Goal: Task Accomplishment & Management: Manage account settings

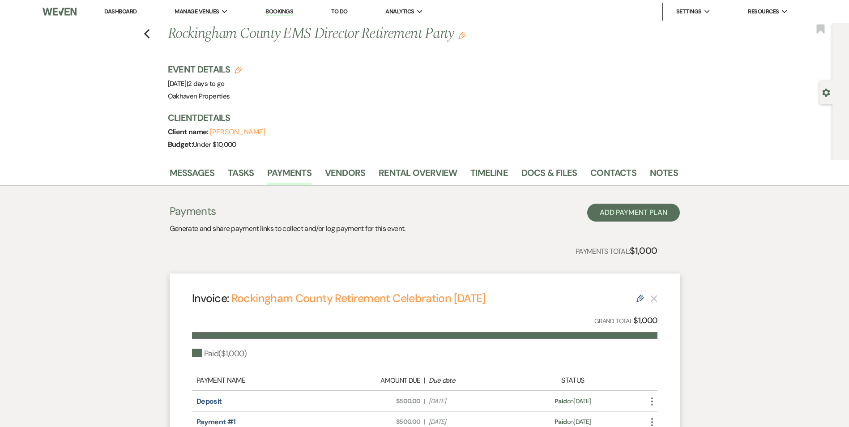
click at [110, 12] on link "Dashboard" at bounding box center [120, 12] width 32 height 8
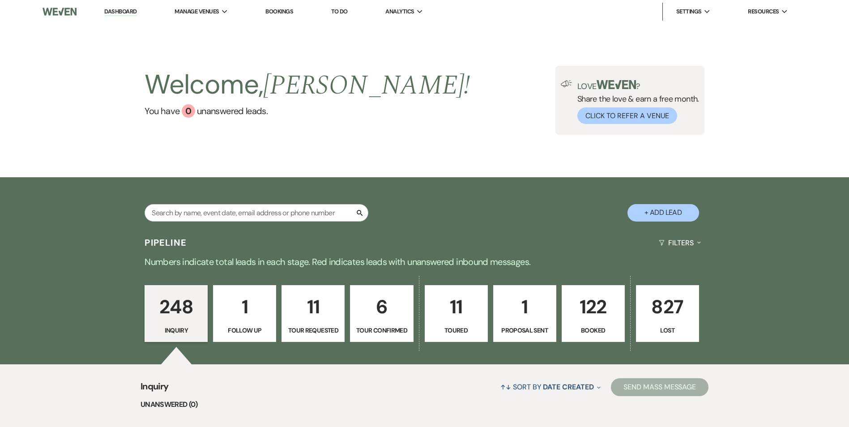
scroll to position [158, 0]
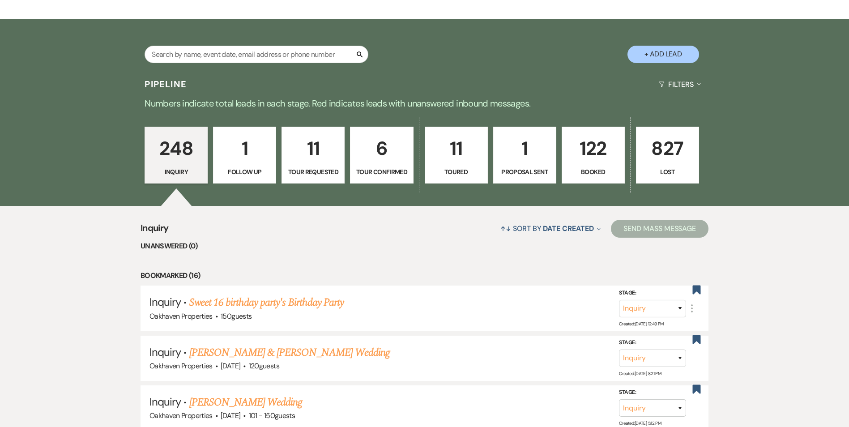
click at [529, 145] on p "1" at bounding box center [524, 148] width 51 height 30
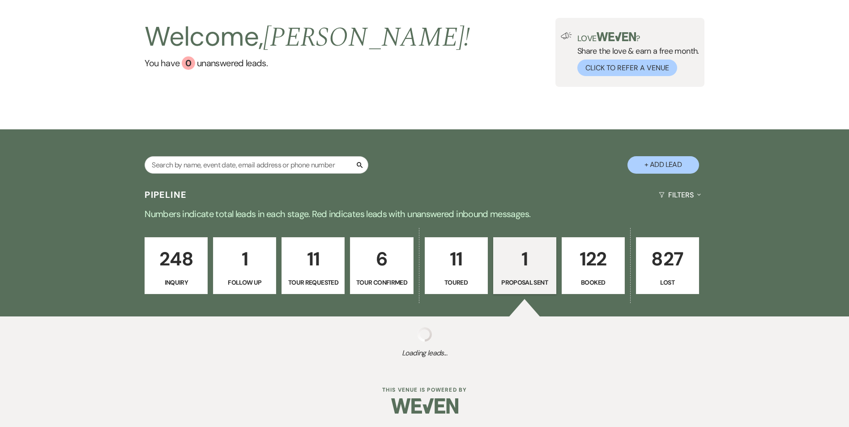
select select "6"
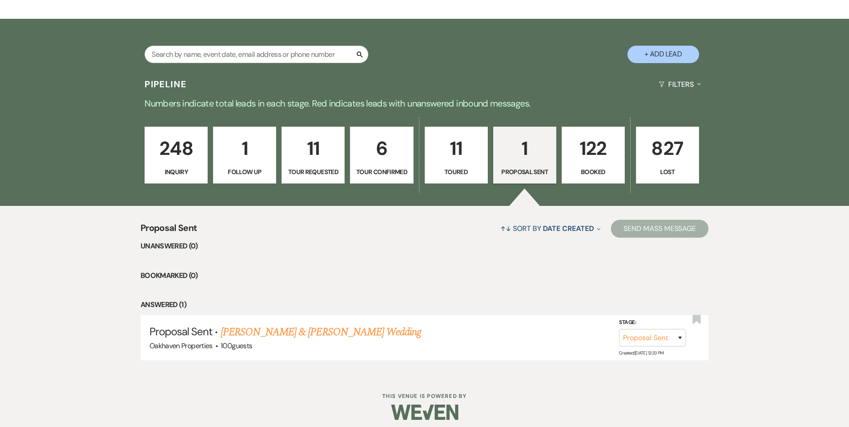
scroll to position [165, 0]
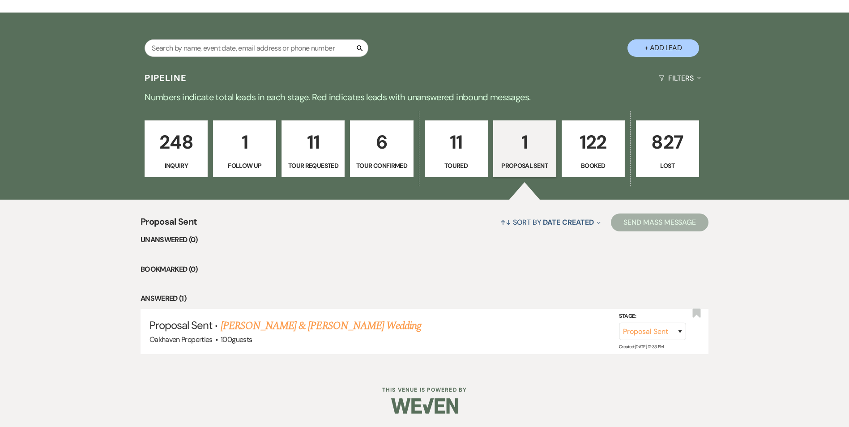
click at [609, 141] on p "122" at bounding box center [592, 142] width 51 height 30
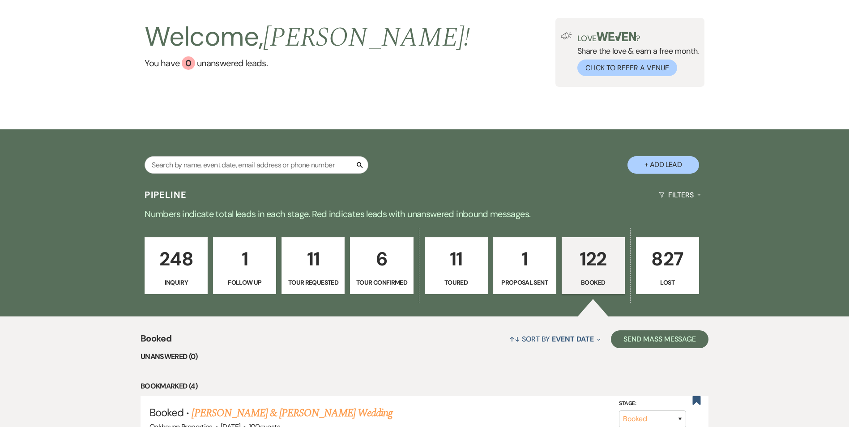
scroll to position [165, 0]
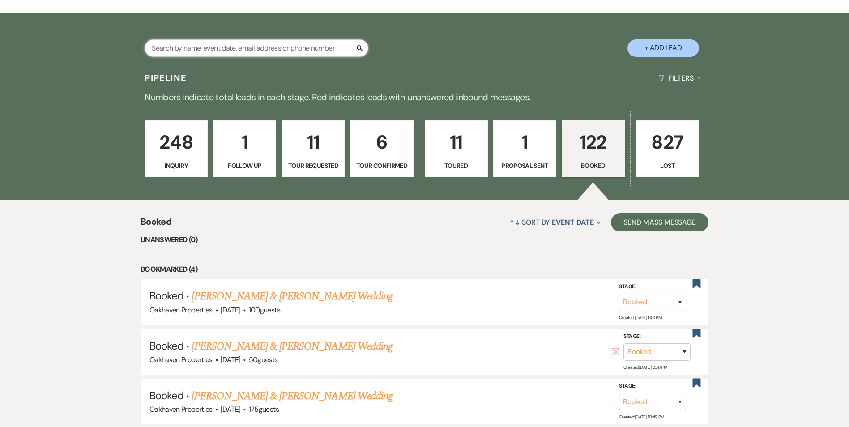
click at [250, 50] on input "text" at bounding box center [257, 47] width 224 height 17
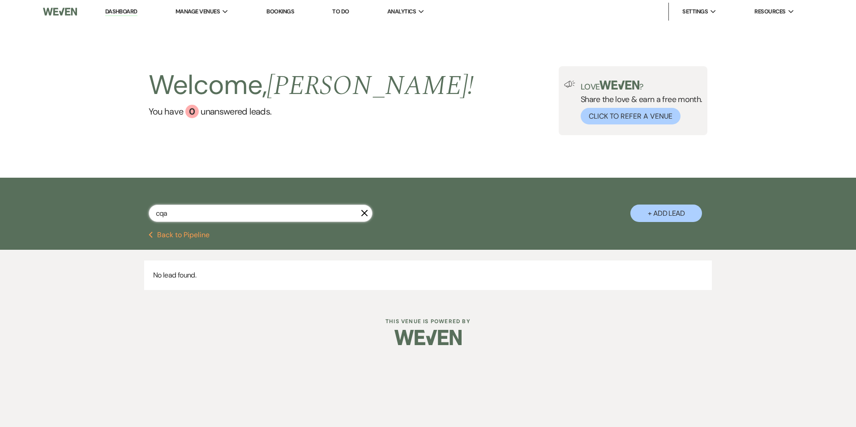
type input "cq"
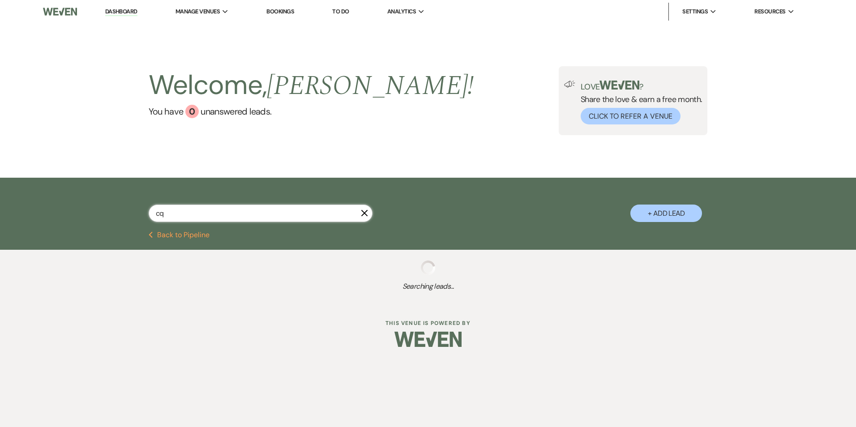
select select "8"
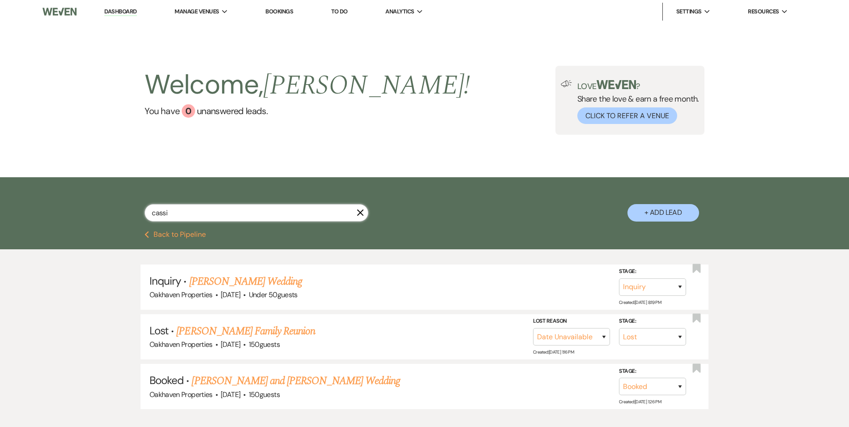
type input "cassie"
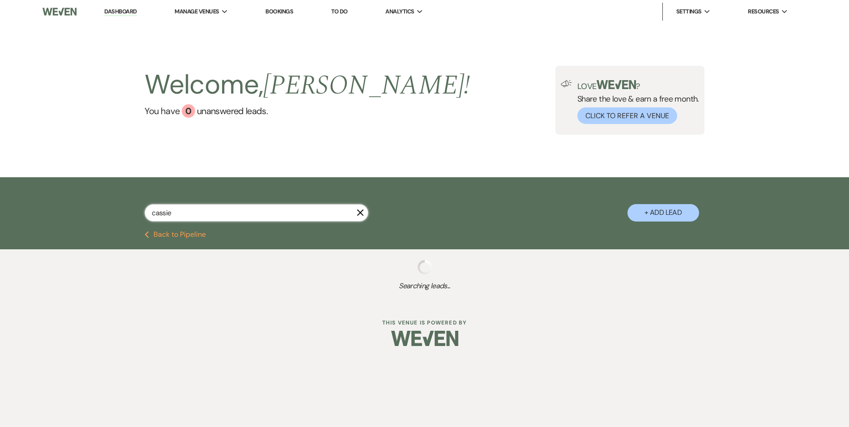
select select "8"
select select "6"
select select "8"
select select "6"
select select "8"
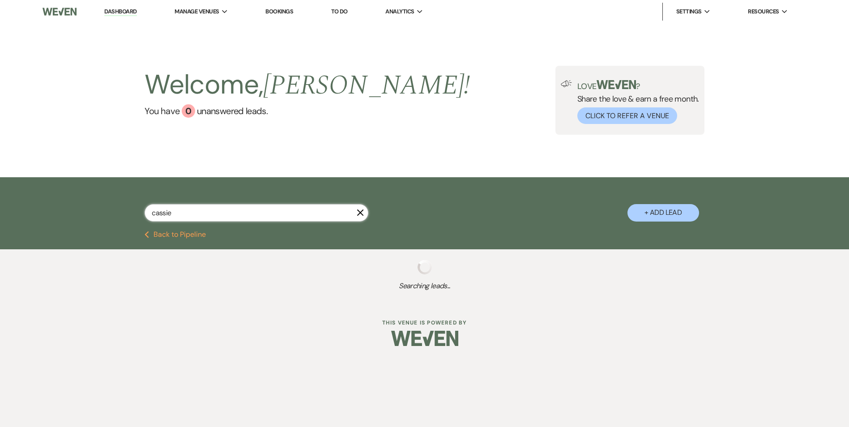
select select "6"
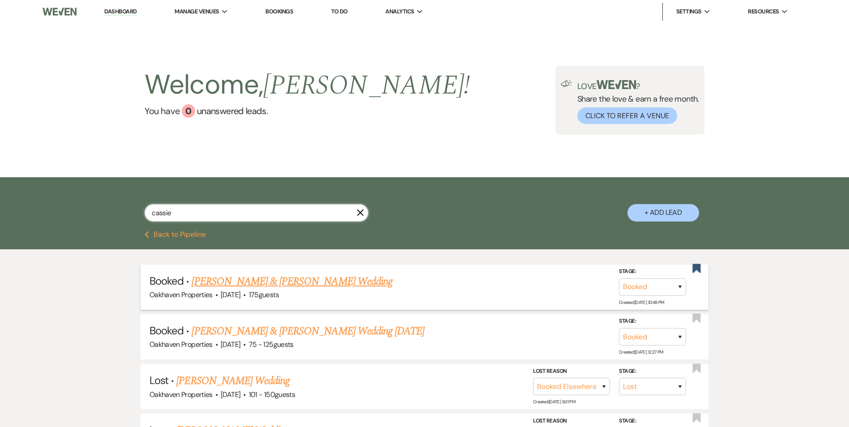
type input "cassie"
click at [248, 274] on link "[PERSON_NAME] & [PERSON_NAME] Wedding" at bounding box center [292, 281] width 200 height 16
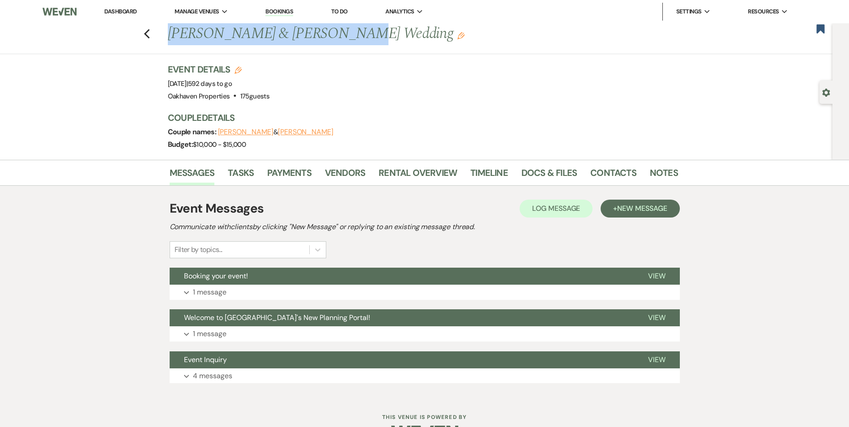
drag, startPoint x: 345, startPoint y: 31, endPoint x: 171, endPoint y: 25, distance: 174.2
click at [171, 25] on h1 "[PERSON_NAME] & [PERSON_NAME] Wedding Edit" at bounding box center [368, 33] width 401 height 21
copy h1 "[PERSON_NAME] & [PERSON_NAME]"
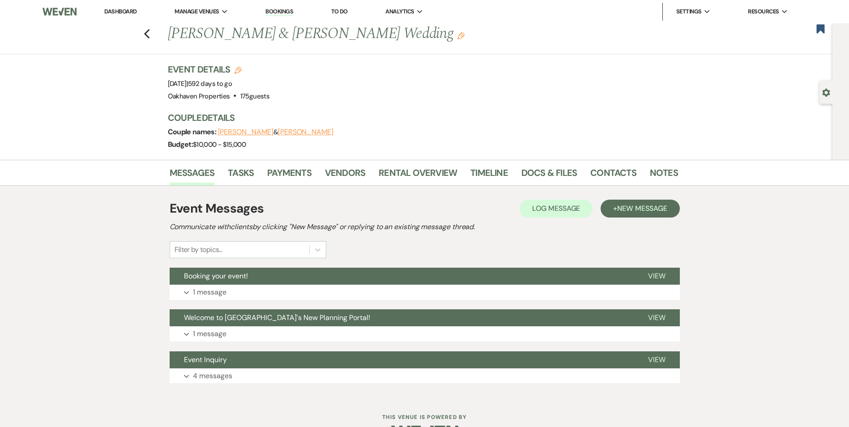
click at [661, 162] on div "Messages Tasks Payments Vendors Rental Overview Timeline Docs & Files Contacts …" at bounding box center [424, 173] width 849 height 26
click at [662, 172] on link "Notes" at bounding box center [664, 176] width 28 height 20
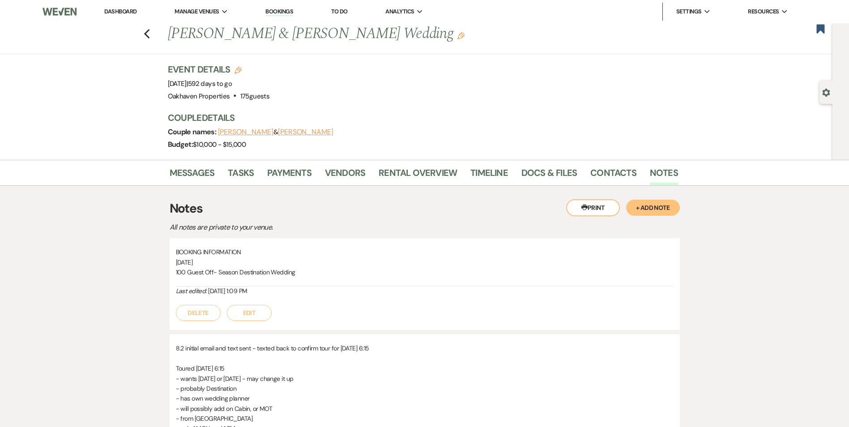
drag, startPoint x: 124, startPoint y: 11, endPoint x: 141, endPoint y: 8, distance: 17.3
click at [124, 11] on link "Dashboard" at bounding box center [120, 12] width 32 height 8
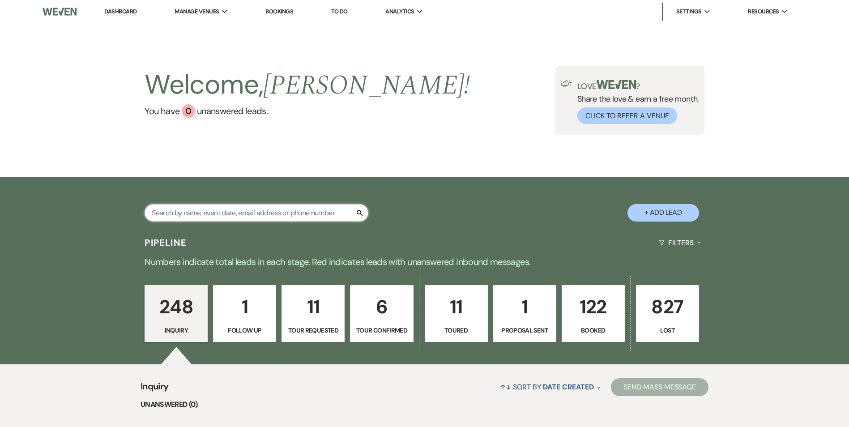
click at [209, 211] on input "text" at bounding box center [257, 212] width 224 height 17
click at [496, 210] on div "Search + Add Lead" at bounding box center [424, 205] width 644 height 47
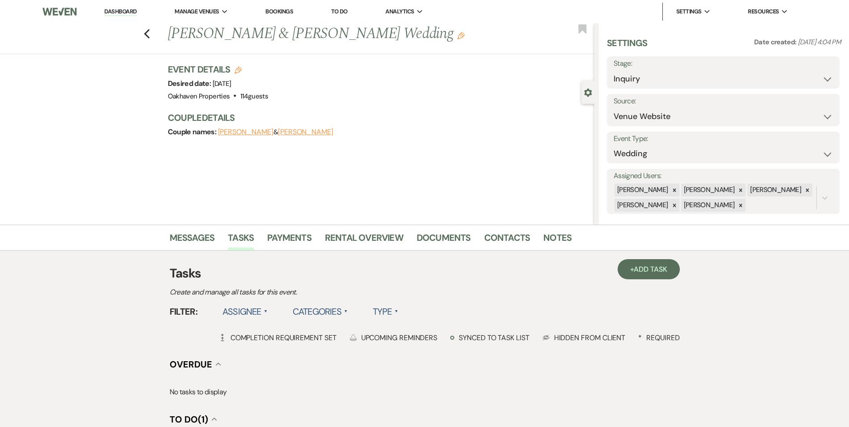
select select "5"
click at [112, 10] on link "Dashboard" at bounding box center [120, 12] width 32 height 9
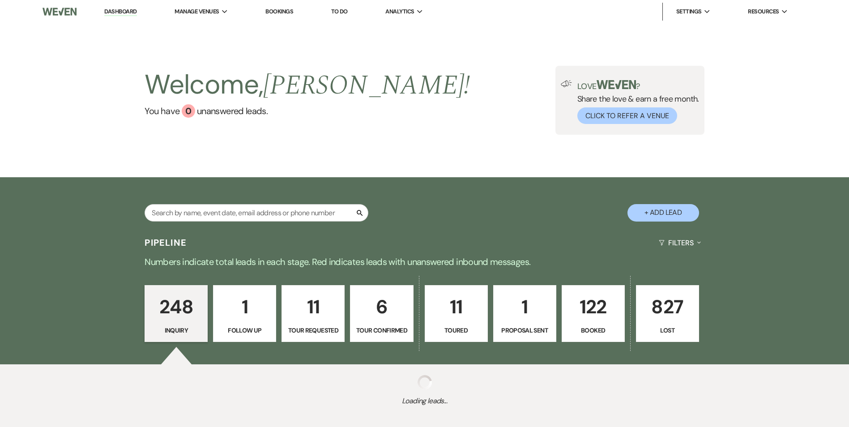
scroll to position [48, 0]
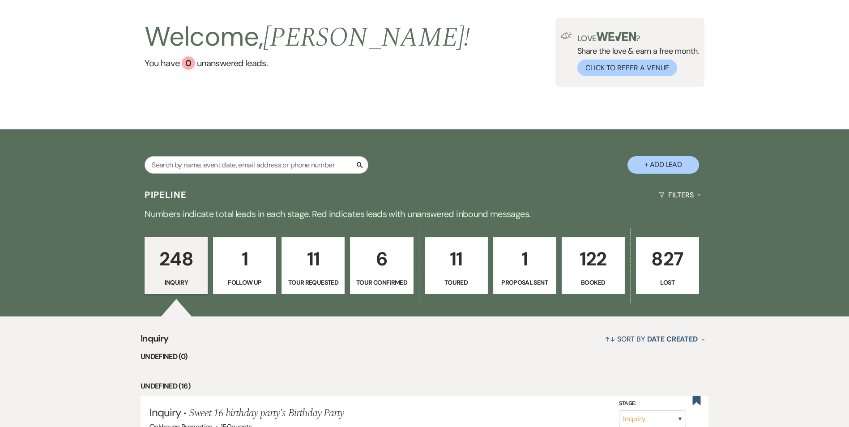
click at [580, 263] on p "122" at bounding box center [592, 259] width 51 height 30
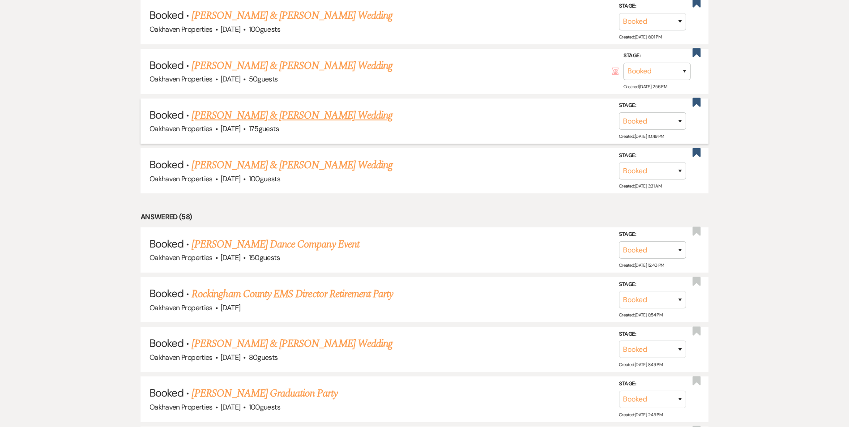
scroll to position [446, 0]
click at [315, 243] on link "[PERSON_NAME] Dance Company Event" at bounding box center [275, 244] width 167 height 16
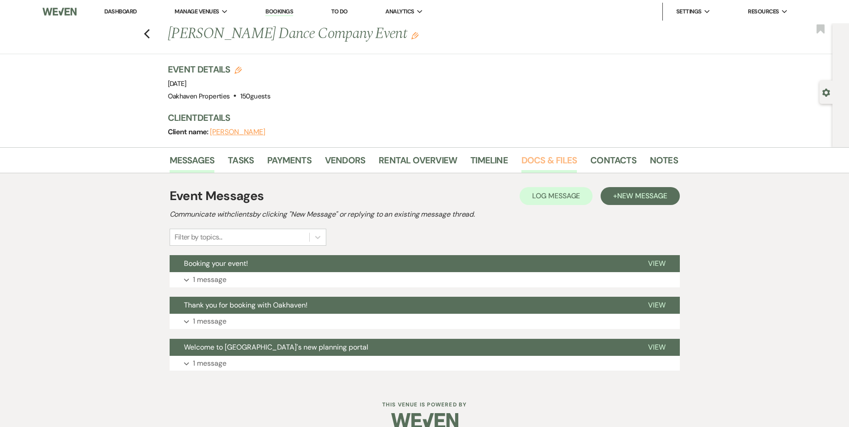
click at [537, 164] on link "Docs & Files" at bounding box center [548, 163] width 55 height 20
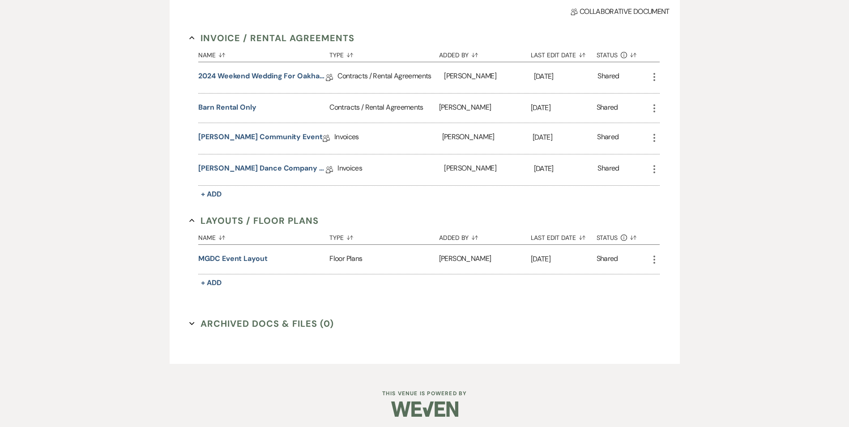
scroll to position [231, 0]
click at [247, 259] on button "MGDC Event Layout" at bounding box center [232, 258] width 69 height 11
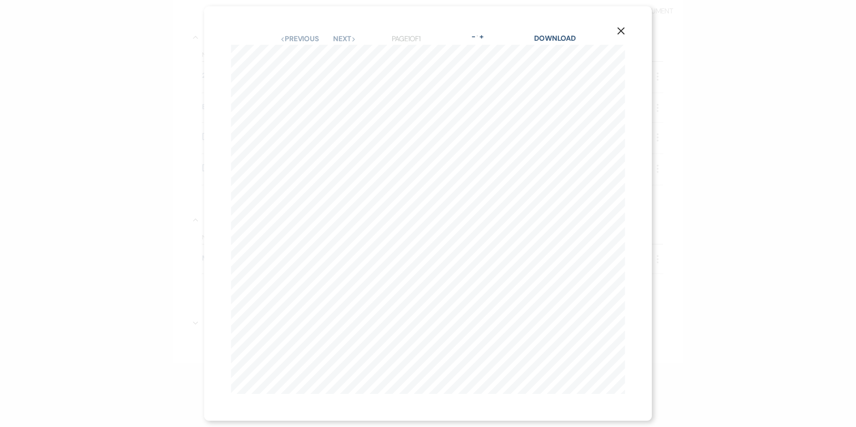
click at [620, 27] on use "button" at bounding box center [620, 30] width 7 height 7
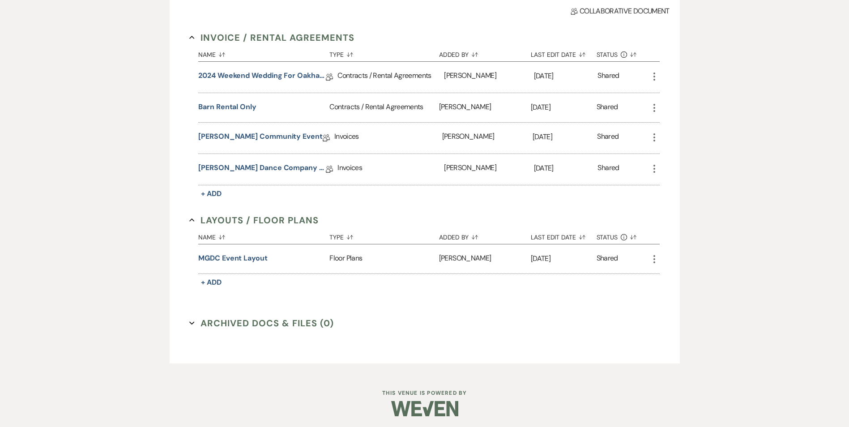
scroll to position [178, 0]
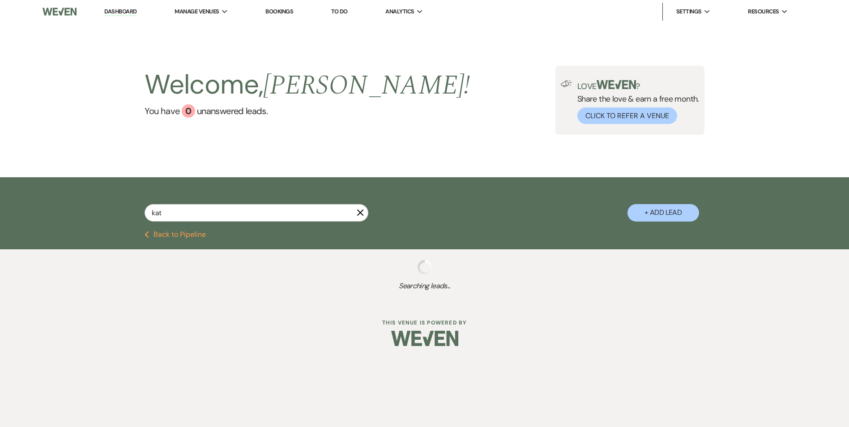
type input "kat d"
select select "2"
select select "8"
select select "6"
select select "8"
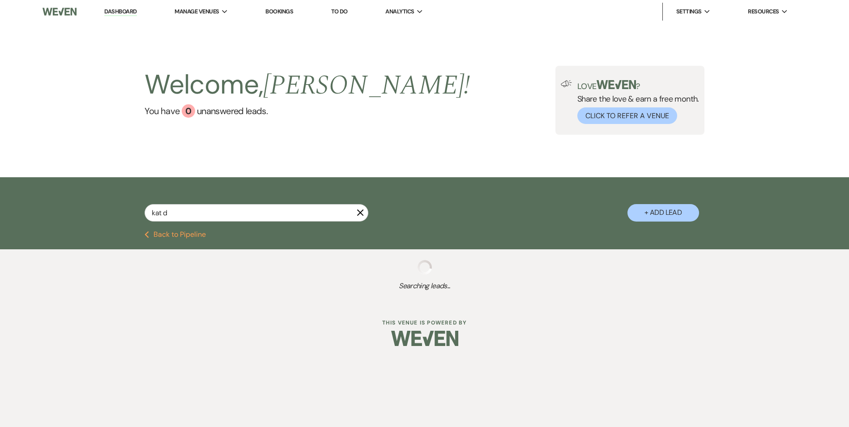
select select "6"
select select "8"
select select "5"
select select "8"
select select "6"
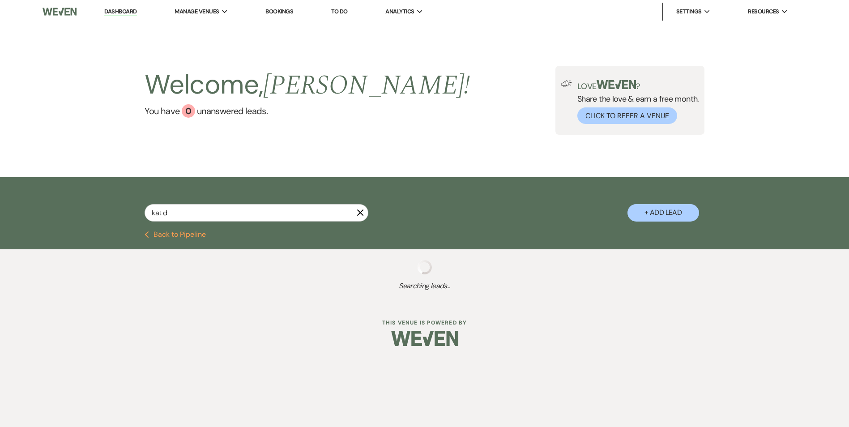
select select "8"
select select "3"
type input "kat"
select select "2"
select select "4"
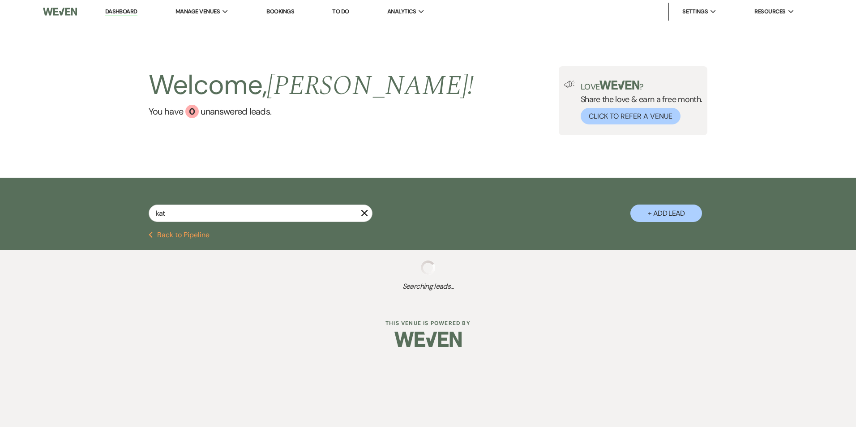
select select "8"
select select "4"
select select "2"
select select "8"
select select "6"
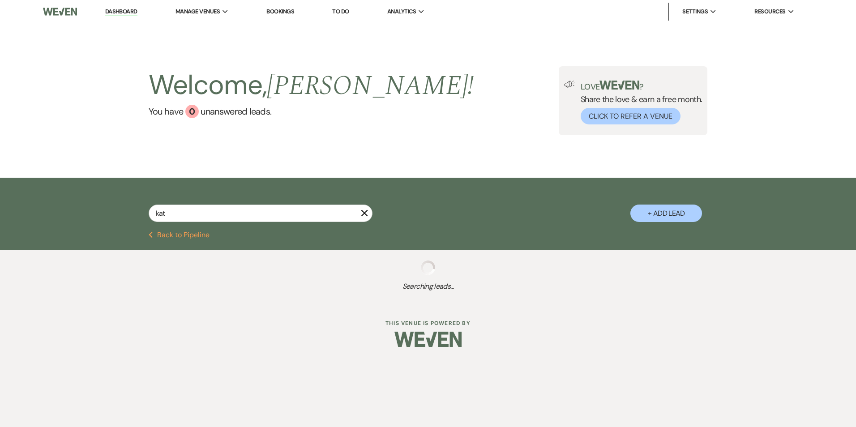
select select "8"
select select "4"
select select "5"
select select "8"
select select "10"
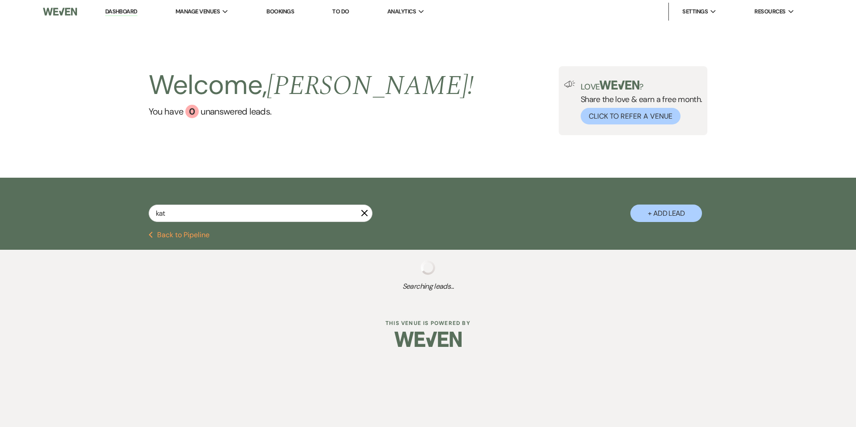
select select "8"
select select "10"
select select "5"
select select "8"
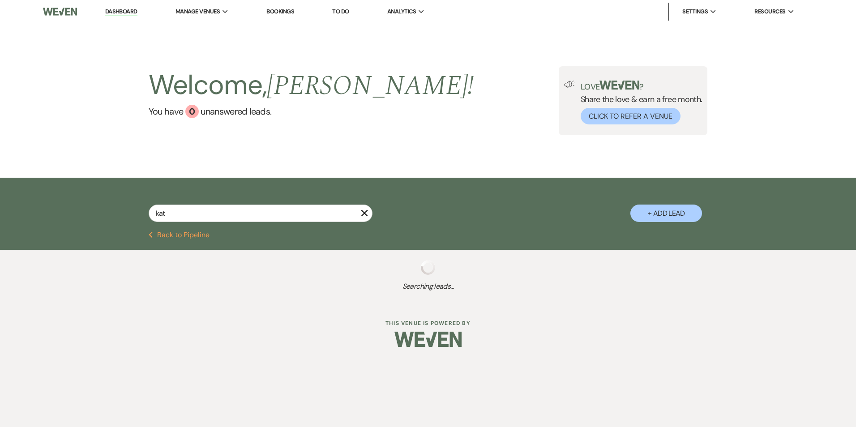
select select "4"
select select "8"
select select "4"
select select "8"
select select "4"
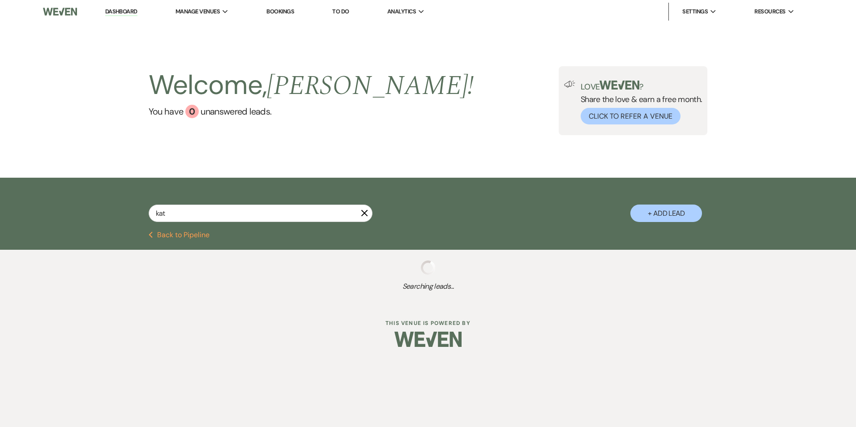
select select "8"
select select "2"
select select "8"
select select "4"
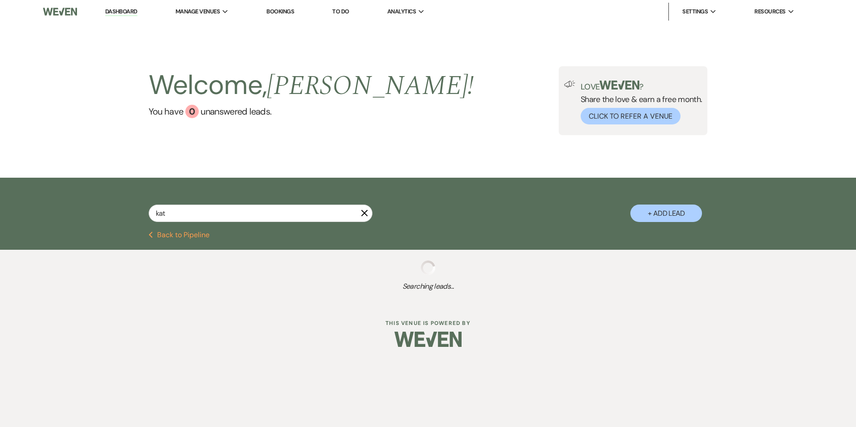
select select "8"
select select "4"
select select "8"
select select "4"
select select "8"
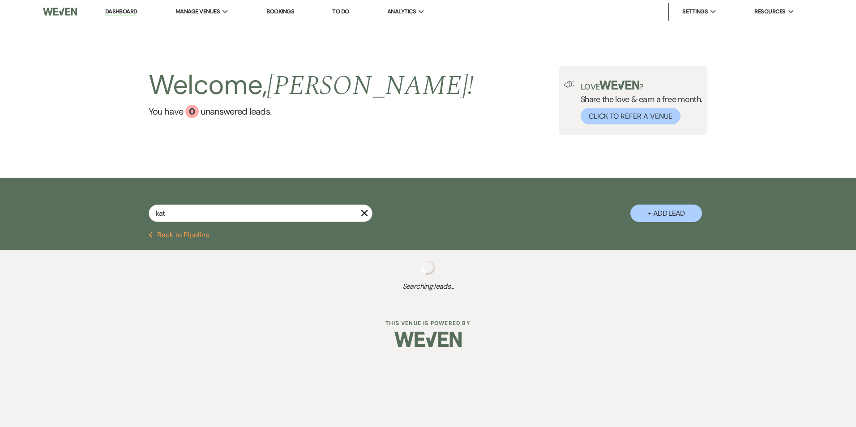
select select "7"
select select "8"
select select "1"
select select "8"
select select "6"
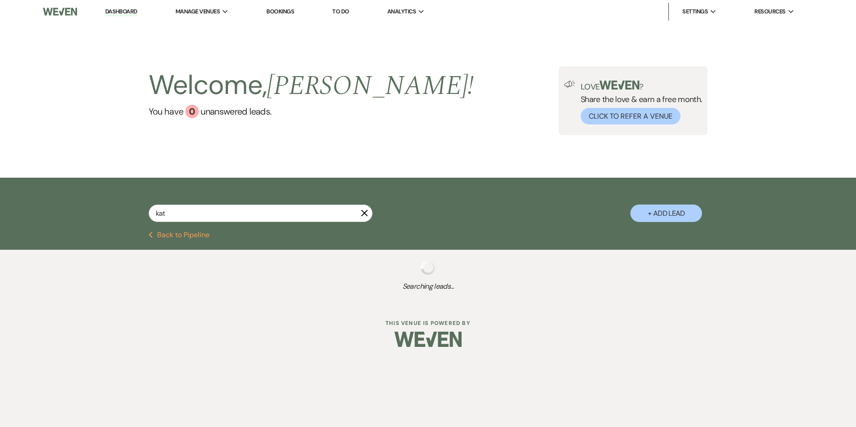
select select "4"
select select "8"
select select "10"
select select "8"
select select "6"
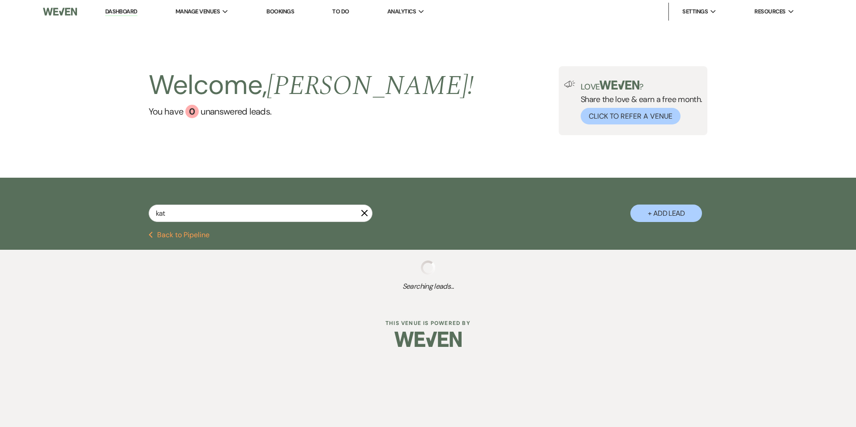
select select "8"
select select "4"
select select "8"
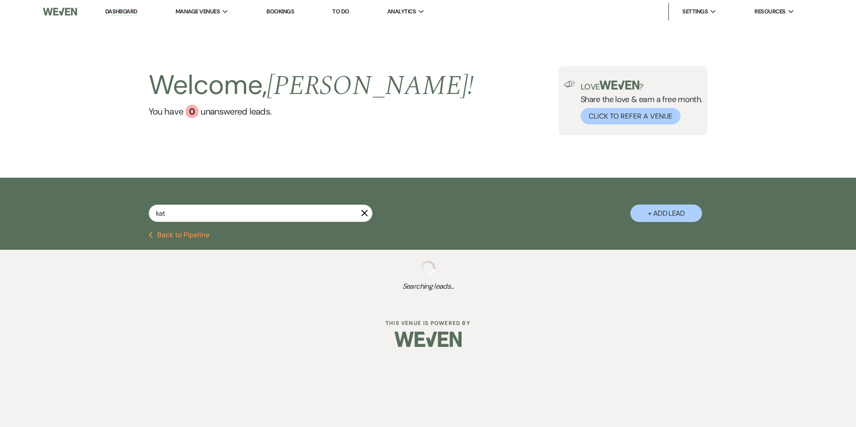
select select "4"
select select "8"
select select "6"
select select "4"
select select "8"
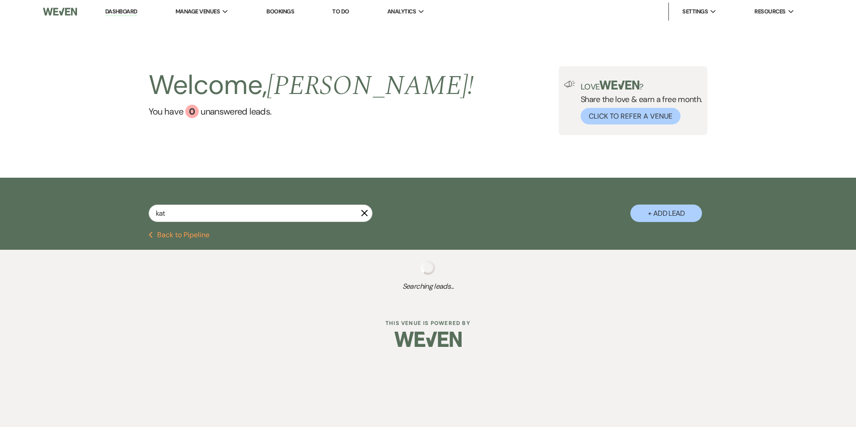
select select "8"
select select "4"
select select "8"
select select "4"
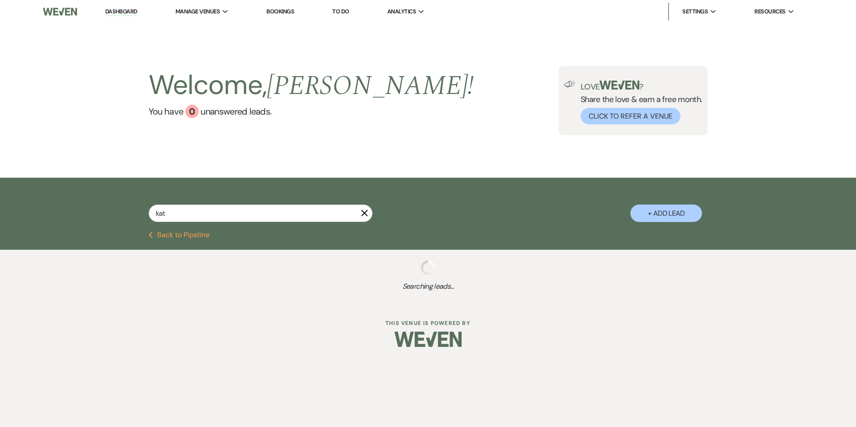
select select "8"
select select "4"
select select "8"
select select "7"
select select "8"
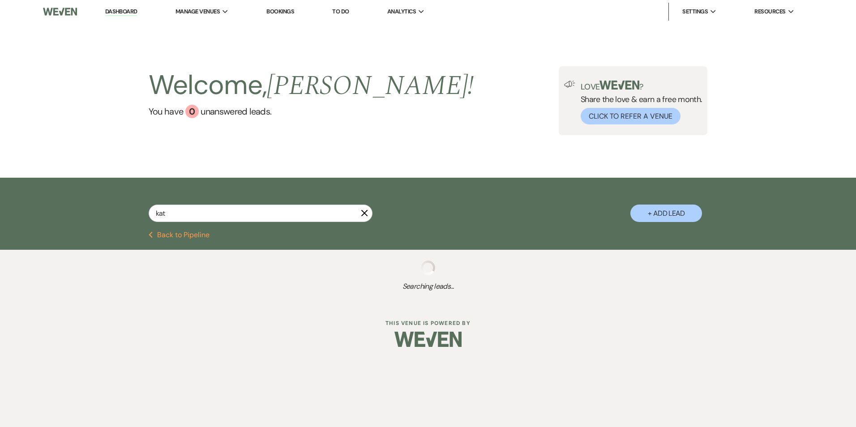
select select "3"
select select "8"
select select "4"
select select "8"
select select "4"
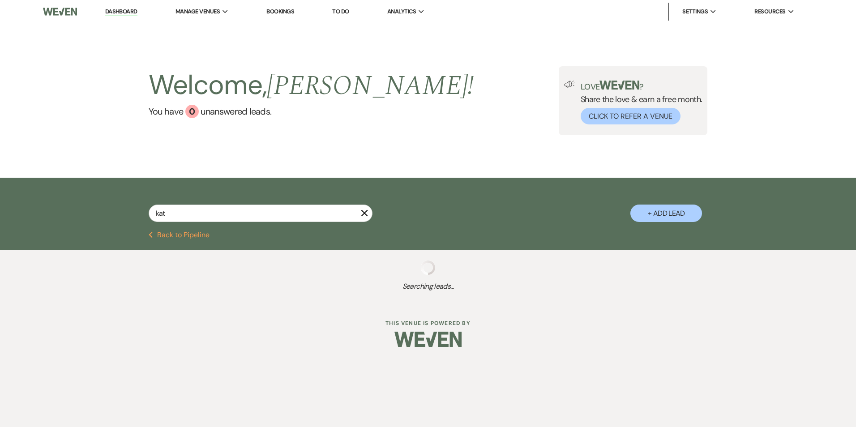
select select "8"
select select "4"
select select "8"
select select "6"
select select "8"
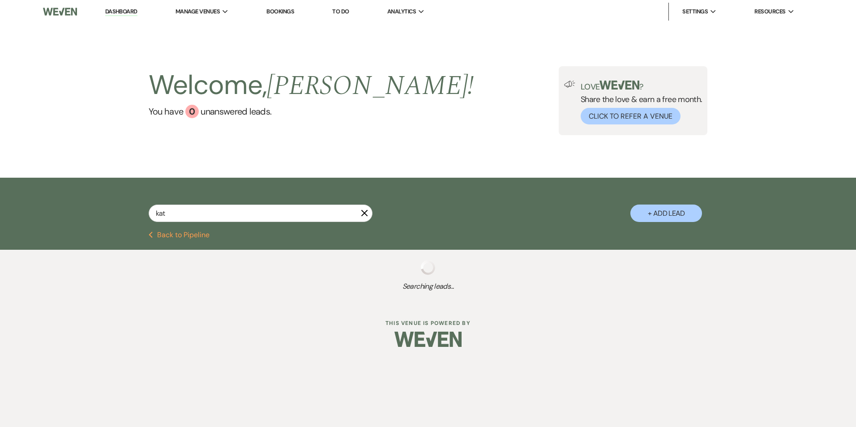
select select "4"
select select "8"
select select "4"
select select "8"
select select "4"
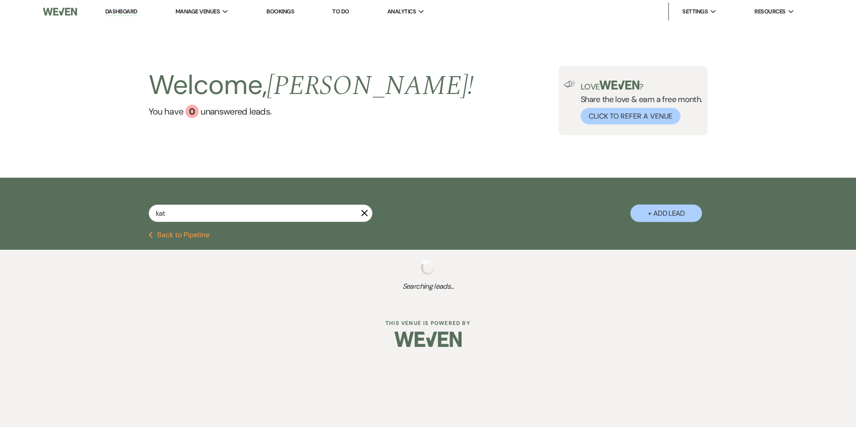
select select "8"
select select "4"
select select "8"
select select "4"
select select "8"
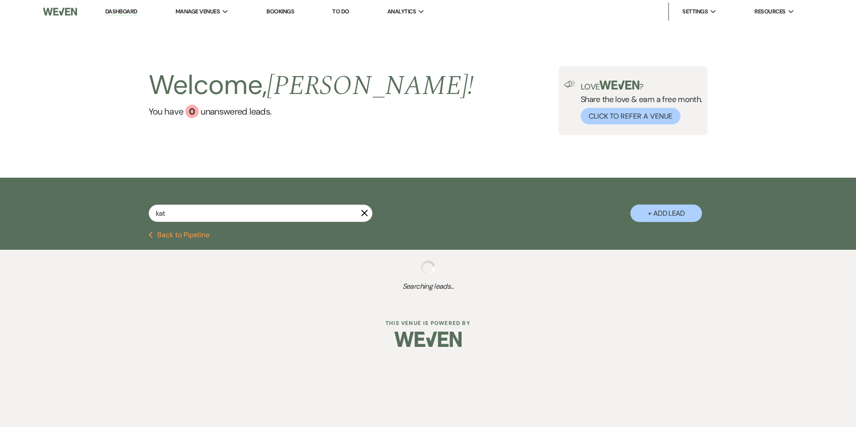
select select "4"
select select "8"
select select "7"
select select "8"
select select "6"
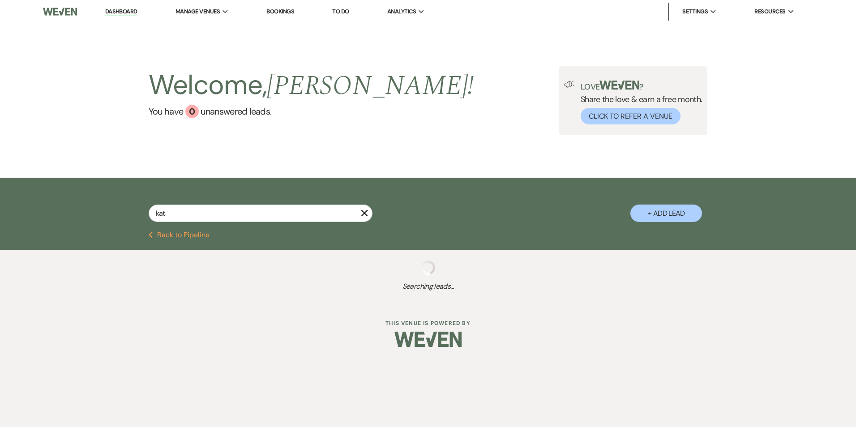
select select "8"
select select "3"
select select "8"
select select "1"
select select "8"
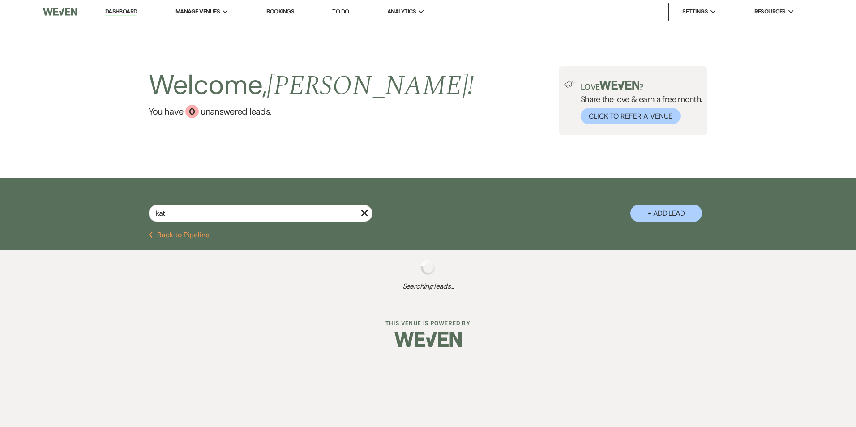
select select "4"
select select "8"
select select "5"
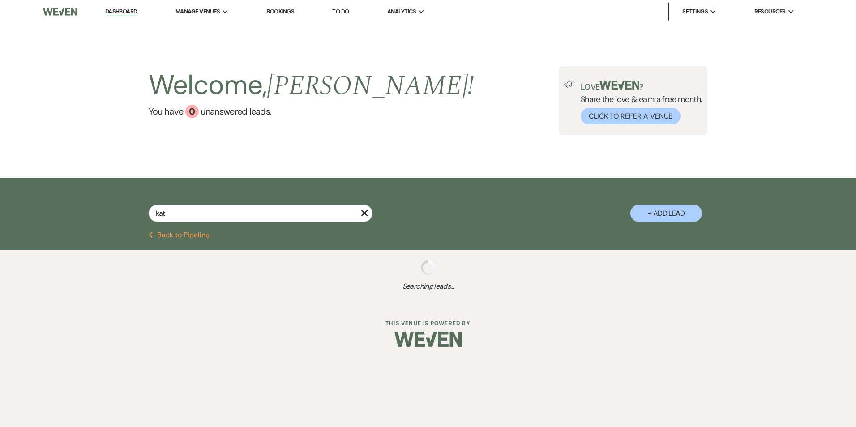
select select "8"
select select "4"
select select "8"
select select "4"
select select "2"
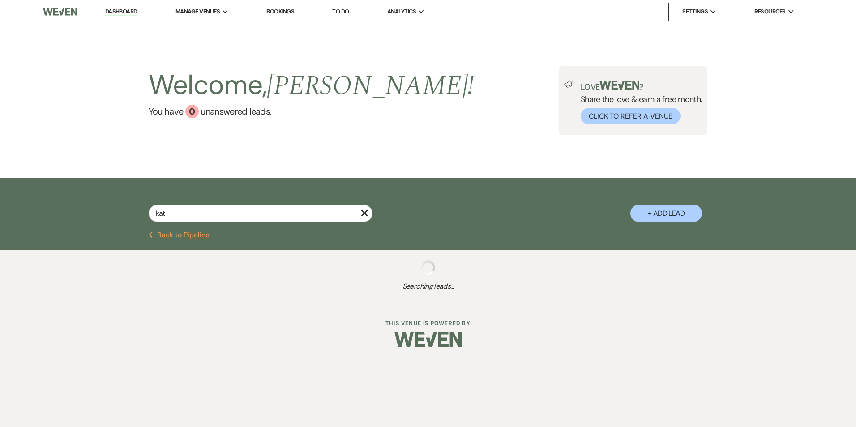
select select "8"
select select "6"
select select "8"
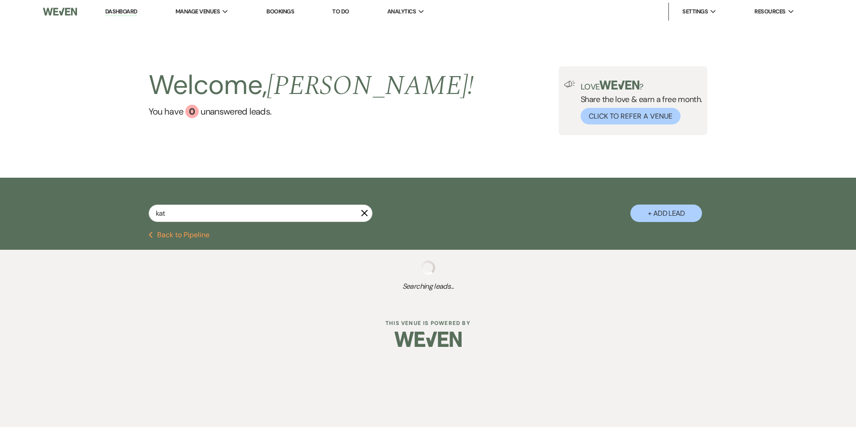
select select "10"
select select "8"
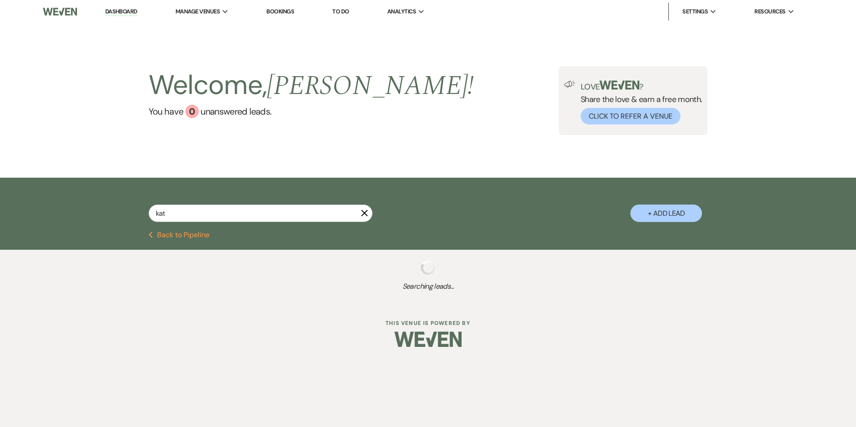
select select "8"
select select "4"
select select "8"
select select "6"
select select "8"
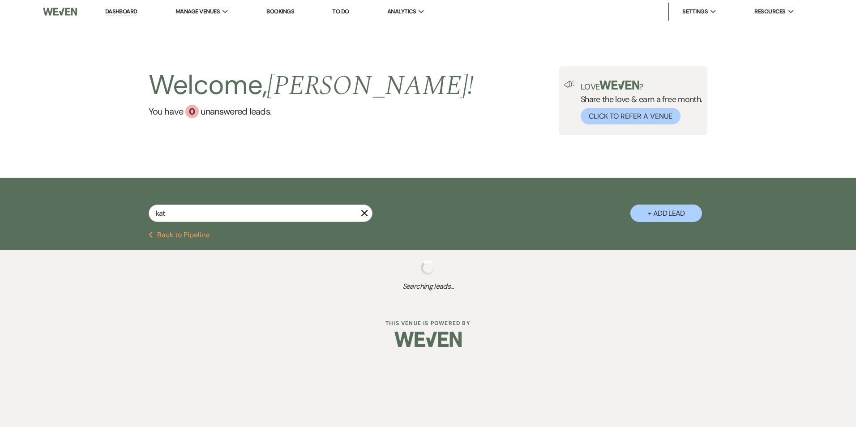
select select "8"
select select "4"
select select "8"
select select "4"
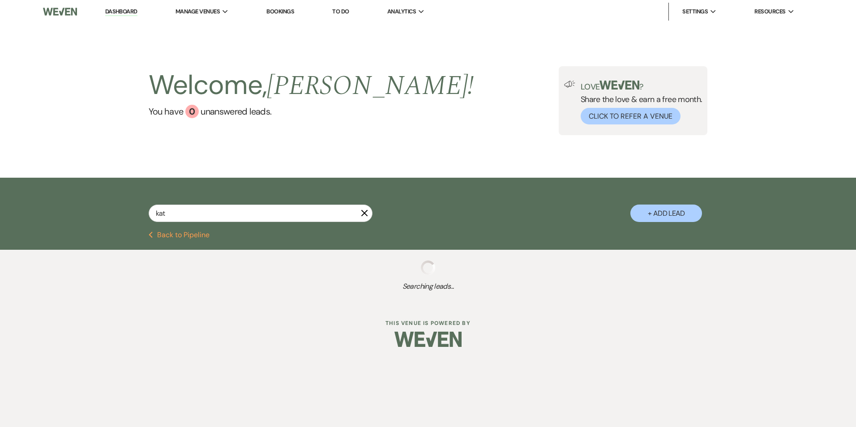
select select "8"
select select "5"
select select "8"
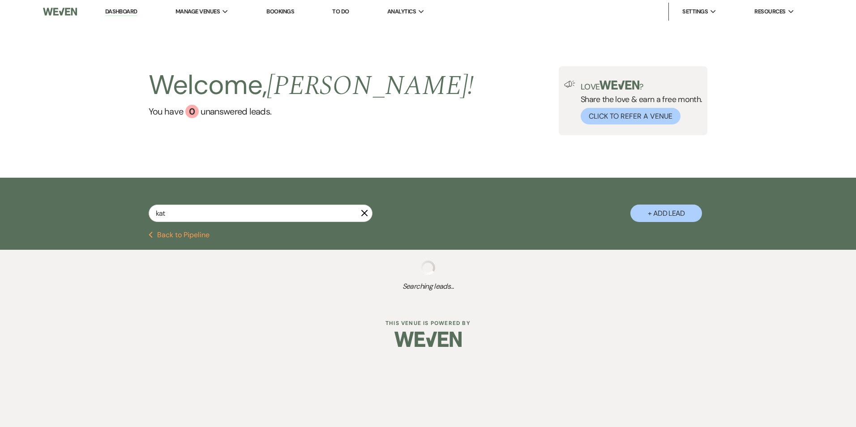
select select "8"
select select "5"
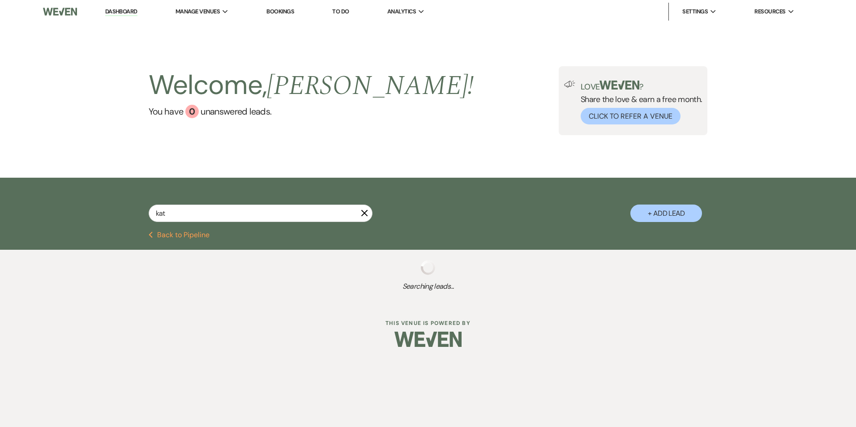
select select "8"
select select "6"
select select "8"
select select "4"
select select "8"
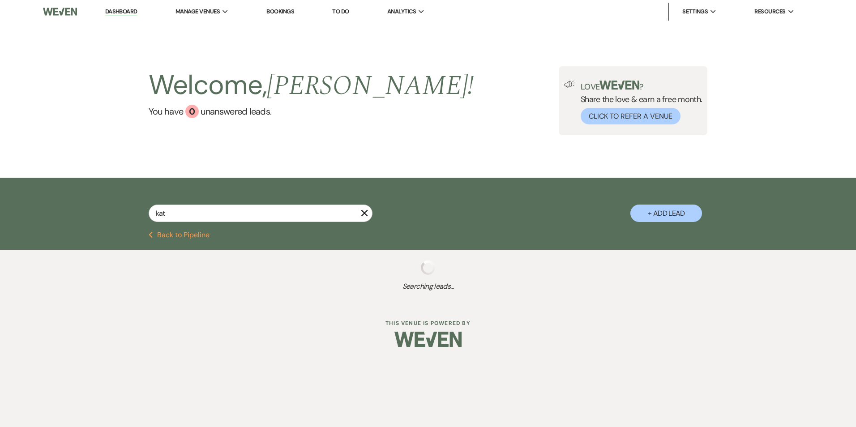
select select "8"
select select "2"
select select "8"
select select "6"
select select "8"
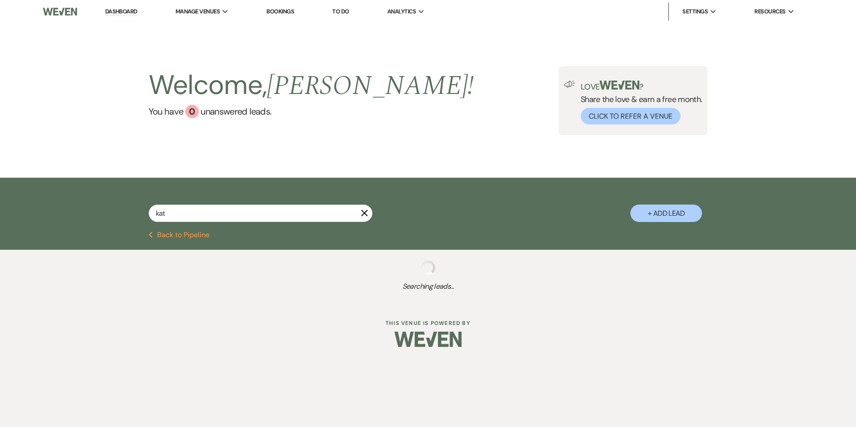
select select "4"
select select "8"
select select "4"
select select "8"
select select "5"
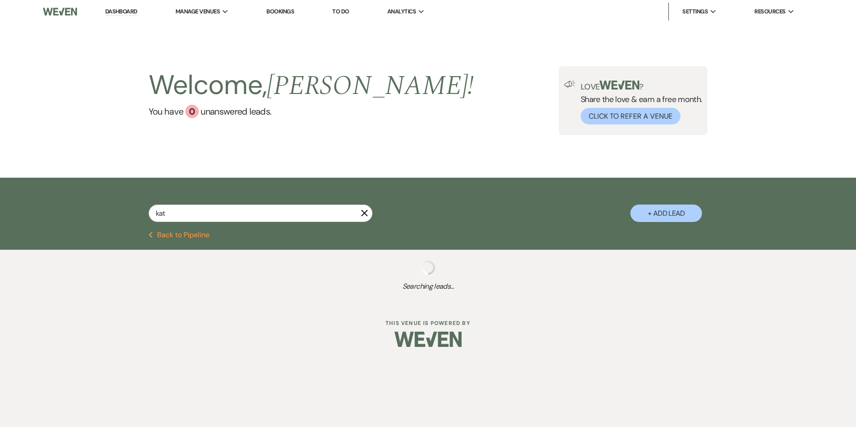
select select "8"
select select "4"
select select "8"
select select "5"
select select "8"
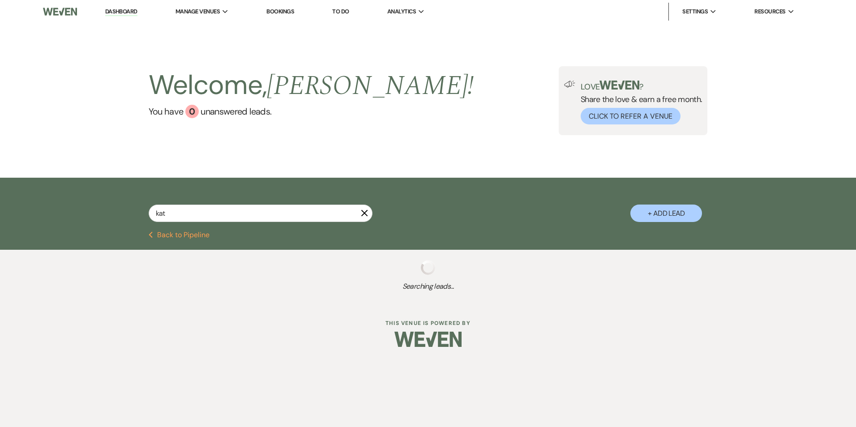
select select "5"
select select "8"
select select "4"
select select "8"
select select "4"
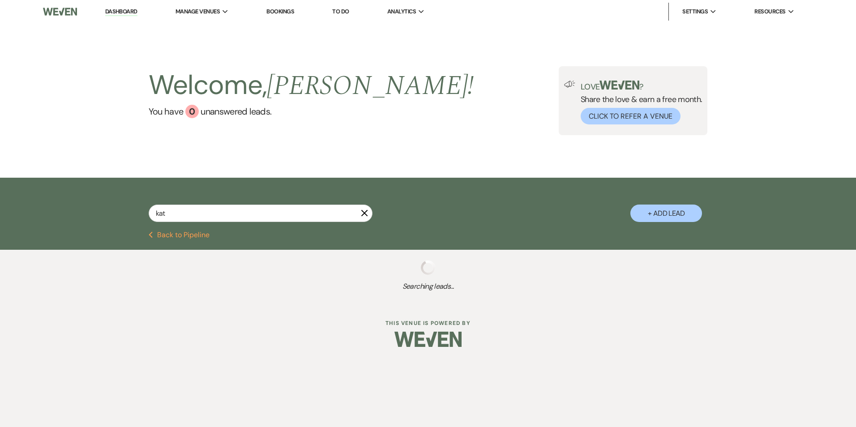
select select "8"
select select "6"
select select "8"
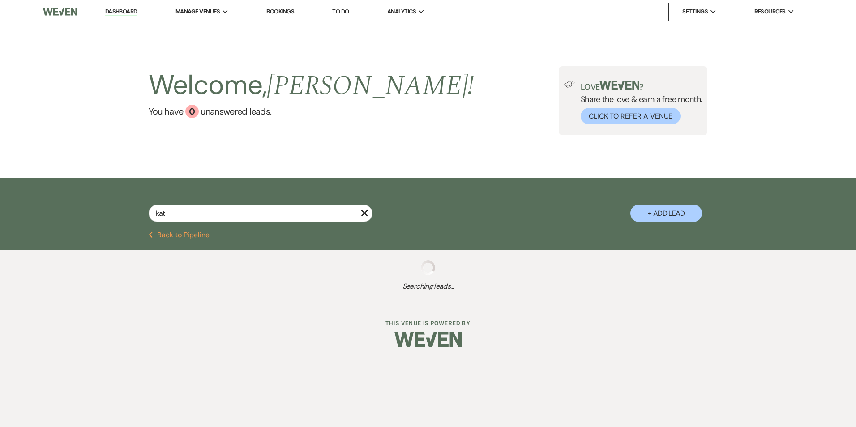
select select "6"
select select "8"
select select "7"
select select "8"
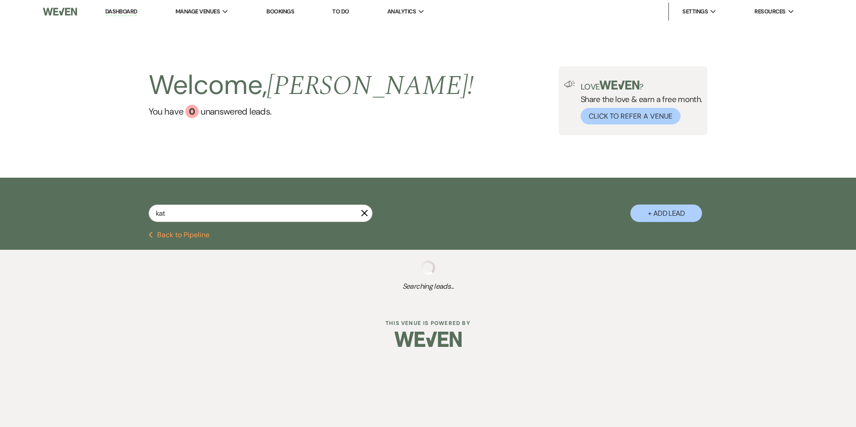
select select "8"
select select "5"
select select "8"
select select "4"
select select "8"
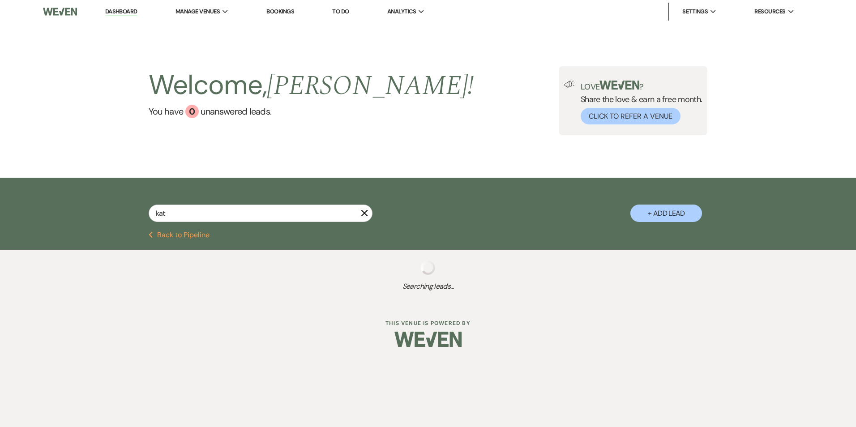
select select "6"
select select "8"
select select "10"
select select "8"
select select "4"
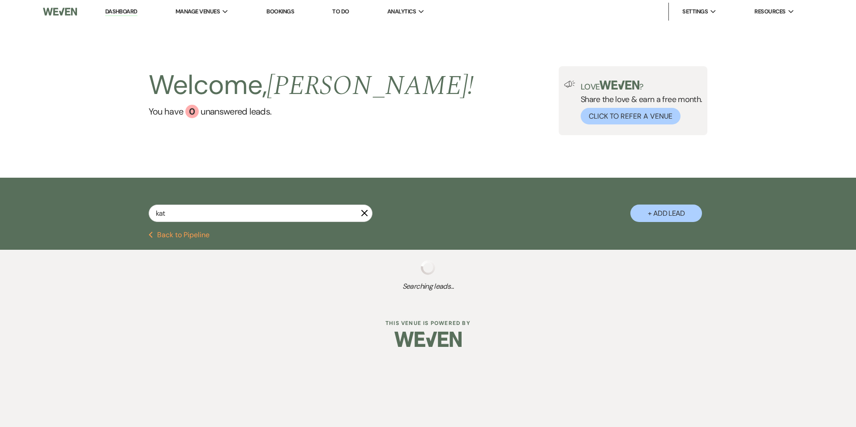
select select "8"
select select "4"
select select "8"
select select "10"
select select "8"
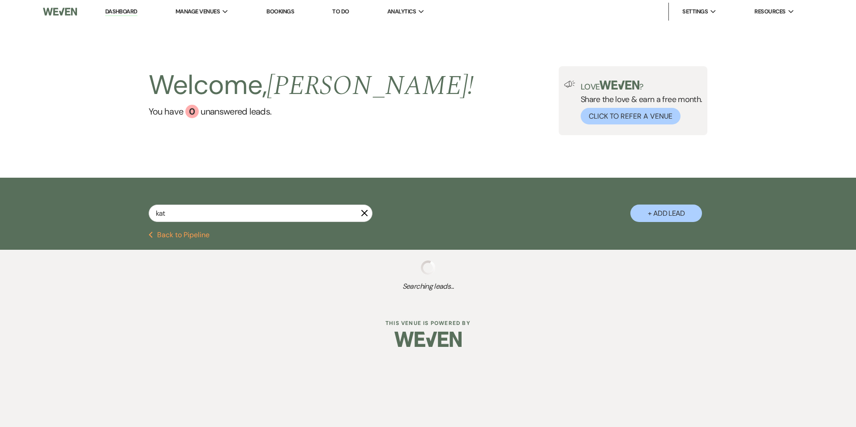
select select "4"
select select "8"
select select "6"
select select "8"
select select "4"
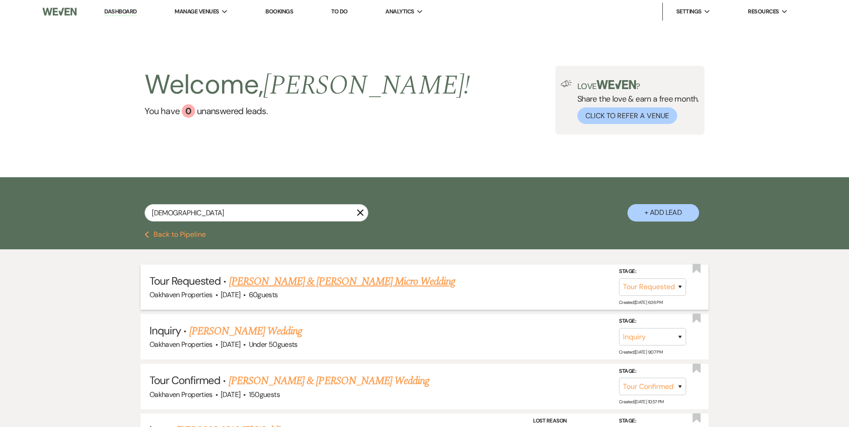
click at [260, 280] on link "Brice Krueger & Kathleen Ann DeSilva's Micro Wedding" at bounding box center [342, 281] width 226 height 16
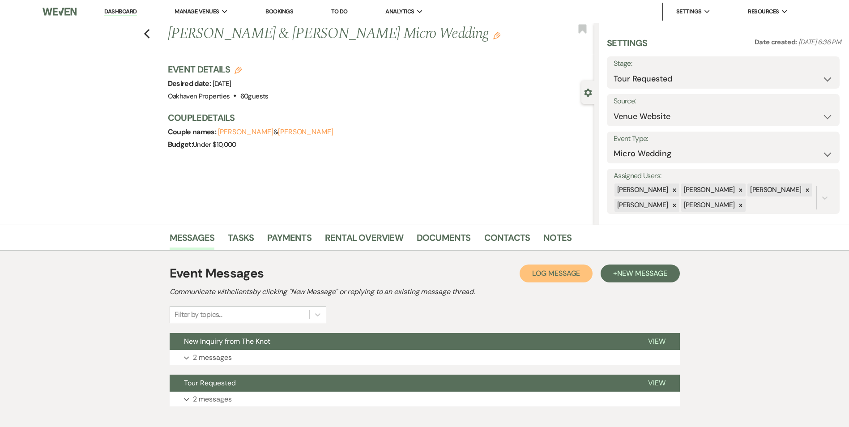
click at [558, 279] on button "Log Log Message" at bounding box center [556, 273] width 73 height 18
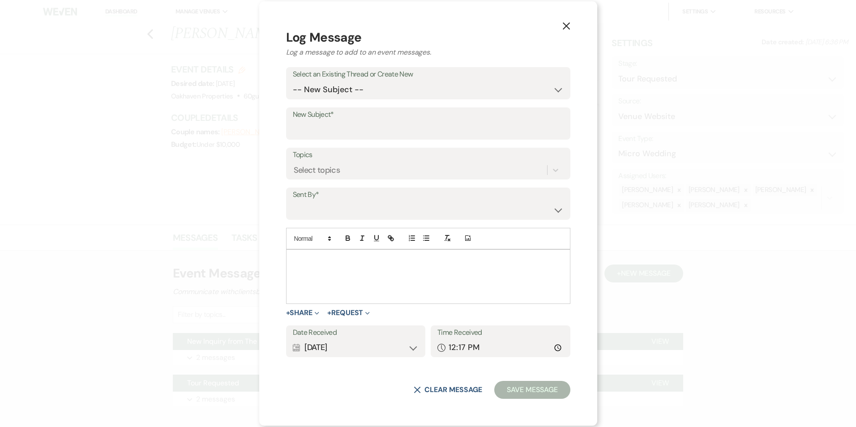
click at [324, 272] on div at bounding box center [427, 277] width 283 height 54
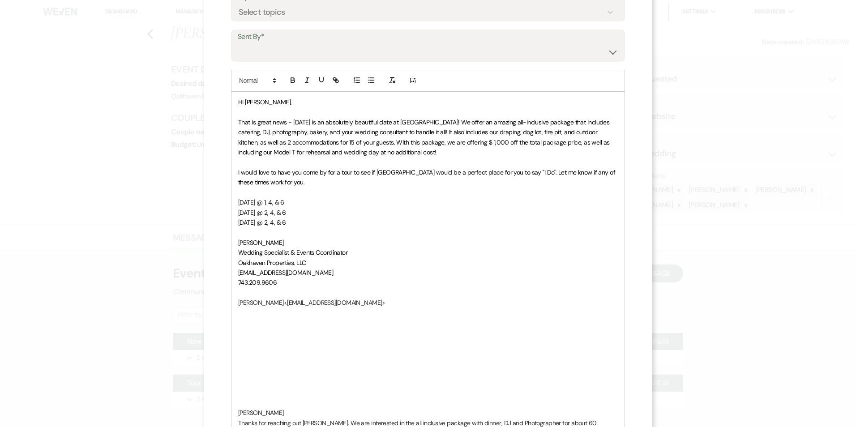
scroll to position [181, 0]
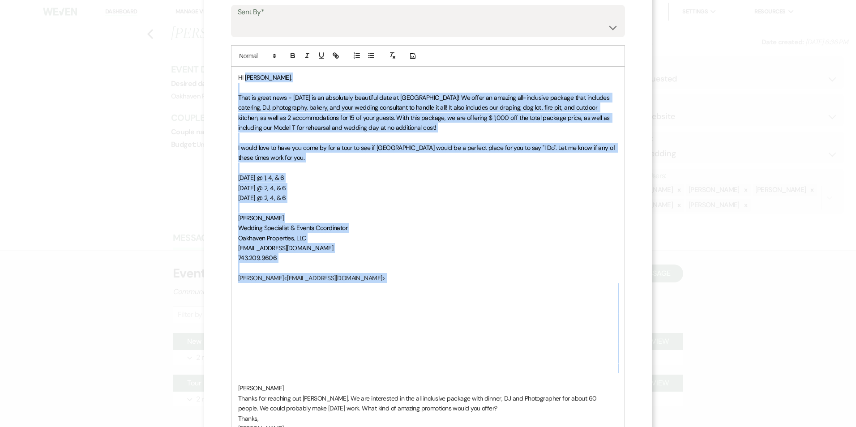
drag, startPoint x: 285, startPoint y: 365, endPoint x: 241, endPoint y: 81, distance: 287.2
click at [241, 81] on div "HI Kathleen, That is great news - November 22nd is an absolutely beautiful date…" at bounding box center [427, 257] width 393 height 381
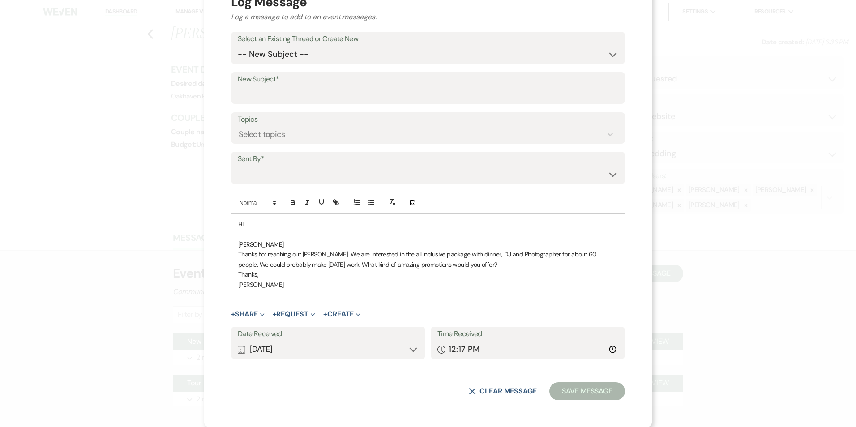
scroll to position [34, 0]
drag, startPoint x: 287, startPoint y: 244, endPoint x: 209, endPoint y: 251, distance: 79.1
click at [209, 251] on div "X Log Message Log a message to add to an event messages. Select an Existing Thr…" at bounding box center [428, 196] width 448 height 461
drag, startPoint x: 285, startPoint y: 242, endPoint x: 232, endPoint y: 245, distance: 52.9
click at [232, 245] on div "​ Kara Groenevelt ​ Thanks for reaching out Kara. We are interested in the all …" at bounding box center [427, 259] width 393 height 91
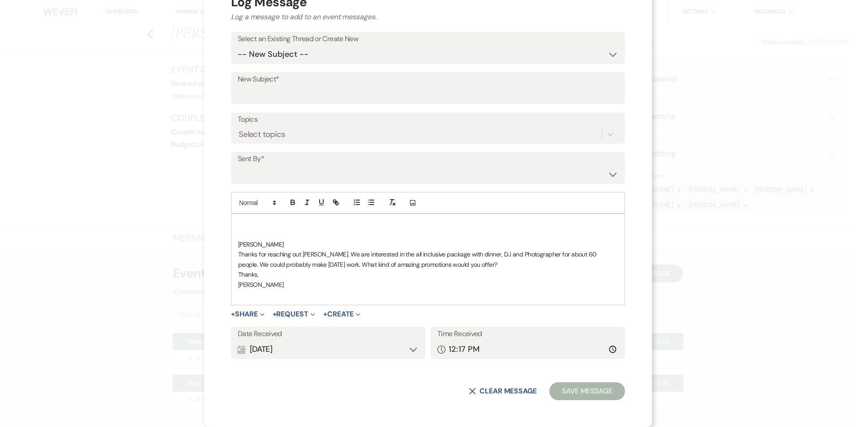
drag, startPoint x: 285, startPoint y: 245, endPoint x: 234, endPoint y: 246, distance: 51.5
click at [234, 246] on div "​ Kara Groenevelt ​ Thanks for reaching out Kara. We are interested in the all …" at bounding box center [427, 259] width 393 height 91
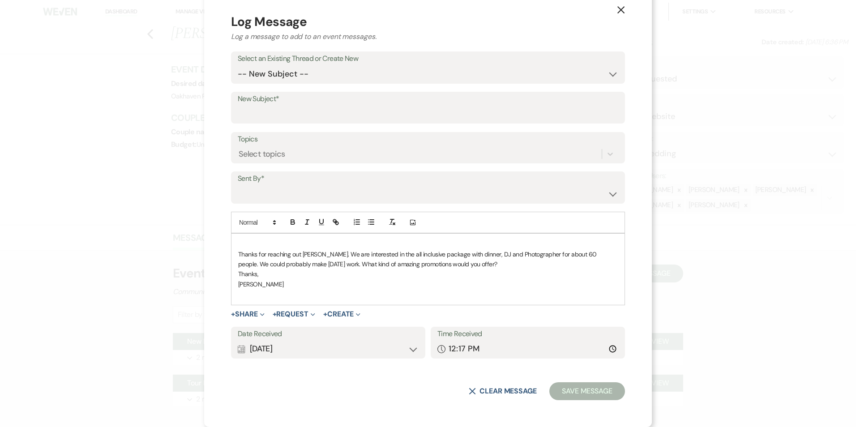
scroll to position [14, 0]
click at [293, 78] on select "-- New Subject -- New Inquiry from The Knot Tour Requested" at bounding box center [428, 73] width 380 height 17
click at [238, 83] on select "-- New Subject -- New Inquiry from The Knot Tour Requested" at bounding box center [428, 73] width 380 height 17
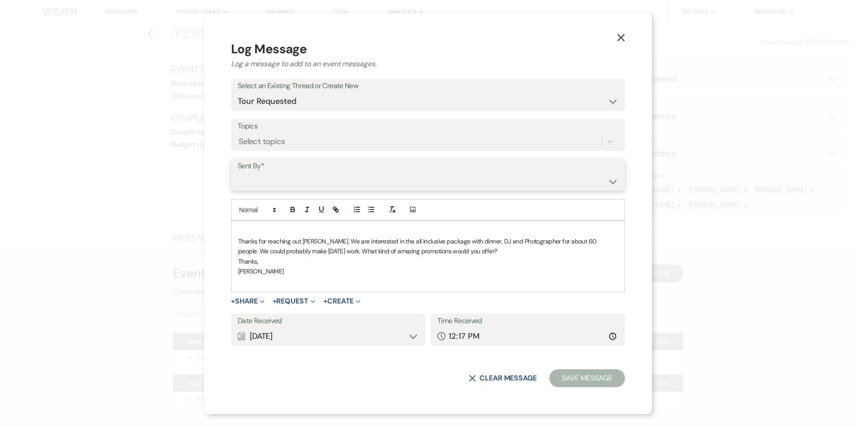
click at [270, 186] on select "Patience Ergish (pdergish@aol.com) Jeanette Wagoner (jeanette@experienceoakhave…" at bounding box center [428, 180] width 380 height 17
click at [238, 172] on select "Patience Ergish (pdergish@aol.com) Jeanette Wagoner (jeanette@experienceoakhave…" at bounding box center [428, 180] width 380 height 17
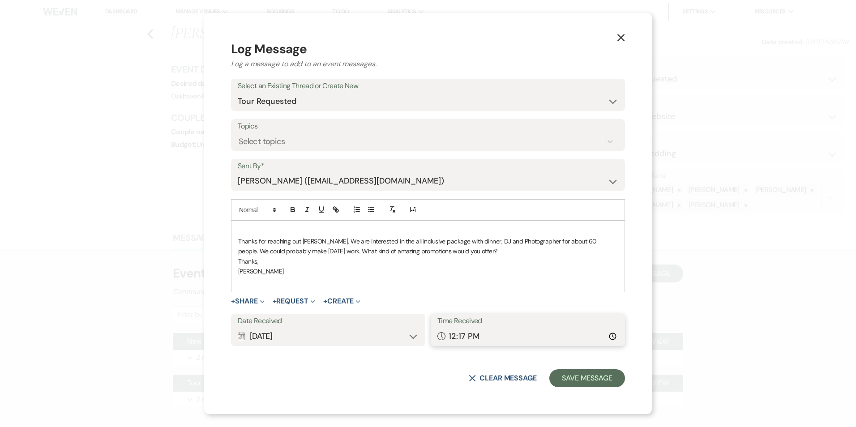
click at [538, 339] on input "12:17" at bounding box center [527, 336] width 181 height 17
click at [612, 335] on input "12:17" at bounding box center [527, 336] width 181 height 17
click at [600, 373] on button "Save Message" at bounding box center [587, 378] width 76 height 18
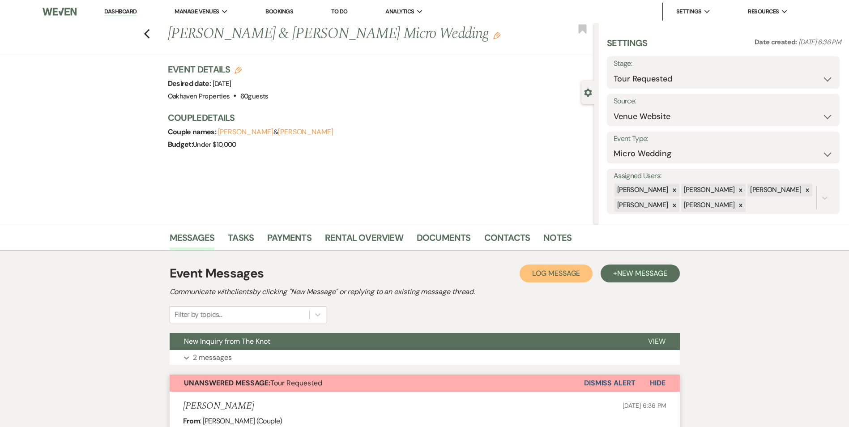
click at [539, 281] on button "Log Log Message" at bounding box center [556, 273] width 73 height 18
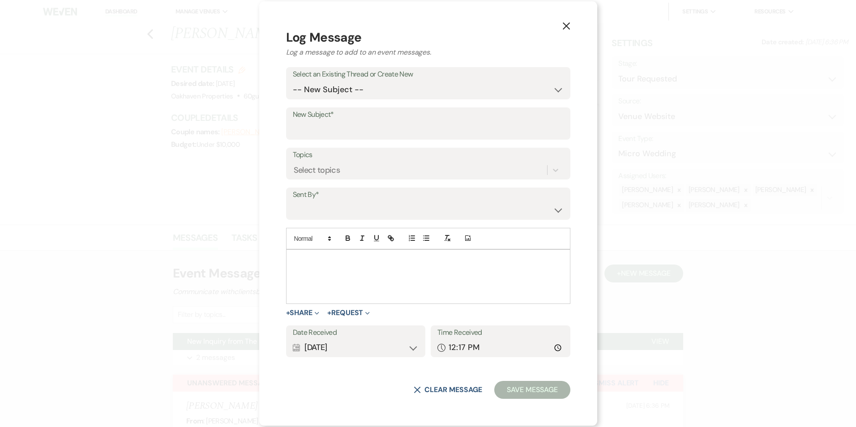
click at [343, 274] on div at bounding box center [427, 277] width 283 height 54
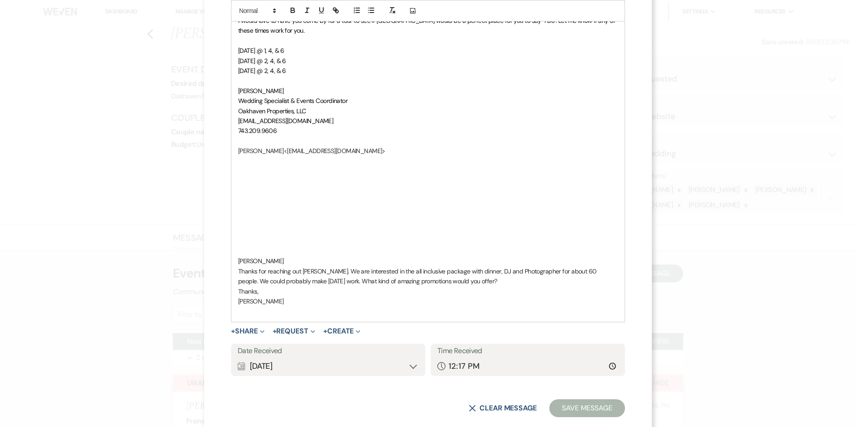
scroll to position [325, 0]
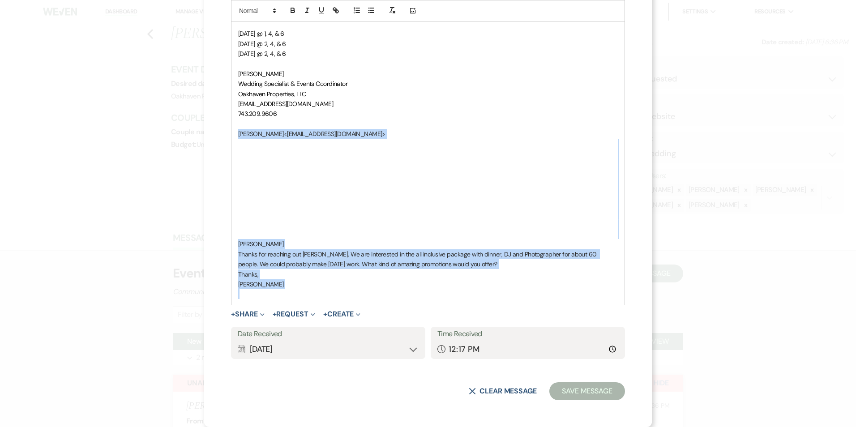
drag, startPoint x: 264, startPoint y: 296, endPoint x: 236, endPoint y: 134, distance: 164.5
click at [236, 134] on div "HI Kathleen, That is great news - November 22nd is an absolutely beautiful date…" at bounding box center [427, 113] width 393 height 381
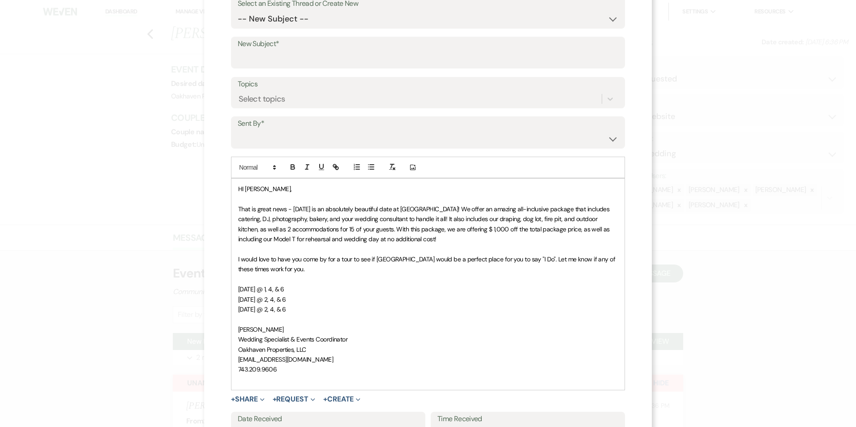
scroll to position [69, 0]
click at [311, 15] on select "-- New Subject -- New Inquiry from The Knot Tour Requested" at bounding box center [428, 19] width 380 height 17
click at [238, 11] on select "-- New Subject -- New Inquiry from The Knot Tour Requested" at bounding box center [428, 19] width 380 height 17
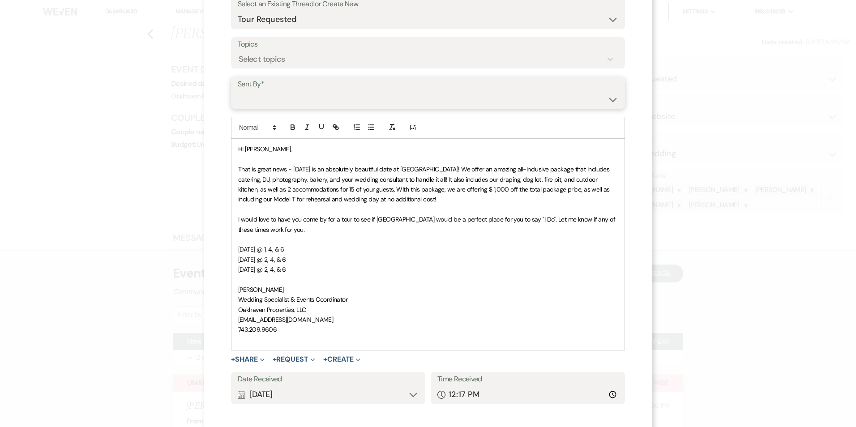
click at [292, 96] on select "Patience Ergish (pdergish@aol.com) Jeanette Wagoner (jeanette@experienceoakhave…" at bounding box center [428, 98] width 380 height 17
click at [238, 90] on select "Patience Ergish (pdergish@aol.com) Jeanette Wagoner (jeanette@experienceoakhave…" at bounding box center [428, 98] width 380 height 17
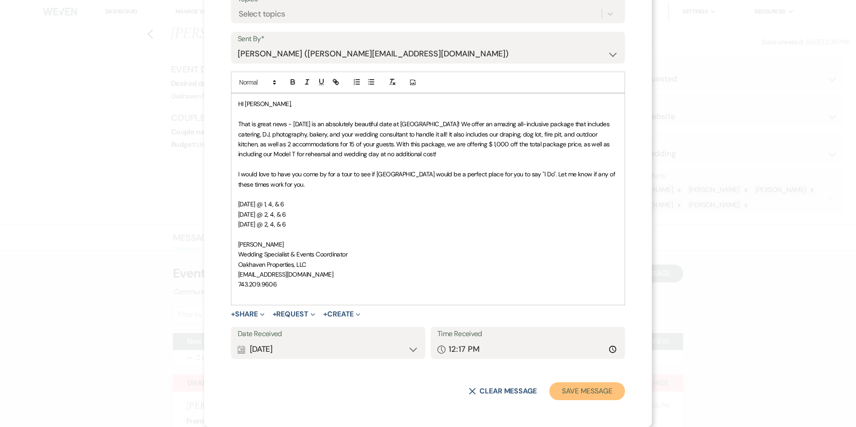
click at [581, 392] on button "Save Message" at bounding box center [587, 391] width 76 height 18
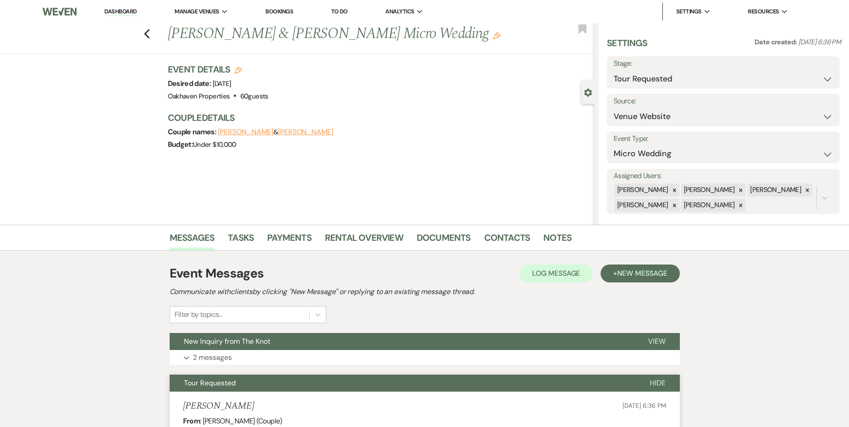
drag, startPoint x: 130, startPoint y: 14, endPoint x: 121, endPoint y: 3, distance: 14.4
click at [130, 14] on link "Dashboard" at bounding box center [120, 12] width 32 height 9
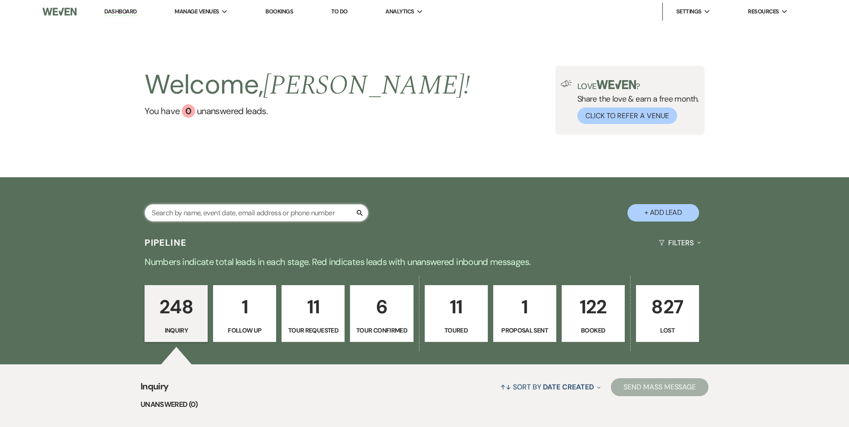
click at [198, 219] on input "text" at bounding box center [257, 212] width 224 height 17
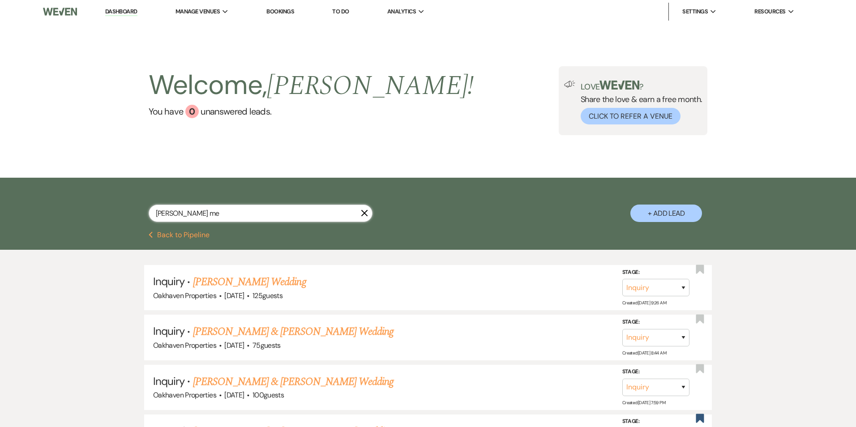
click at [190, 217] on input "brittnee me" at bounding box center [261, 213] width 224 height 17
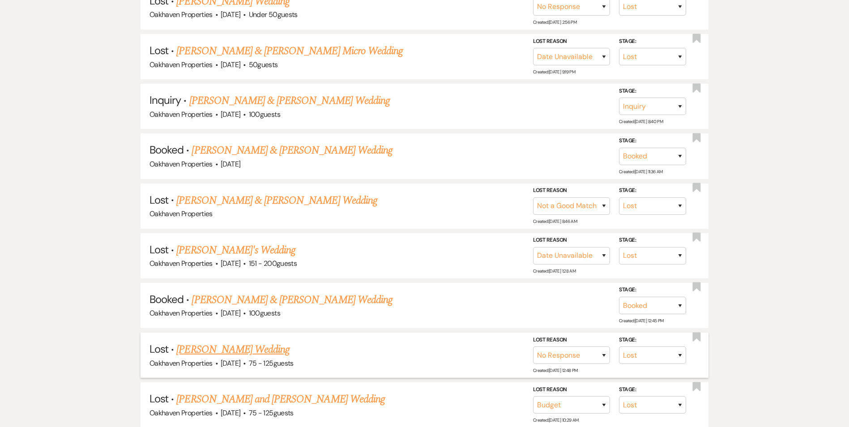
scroll to position [828, 0]
click at [247, 303] on link "[PERSON_NAME] & [PERSON_NAME] Wedding" at bounding box center [292, 299] width 200 height 16
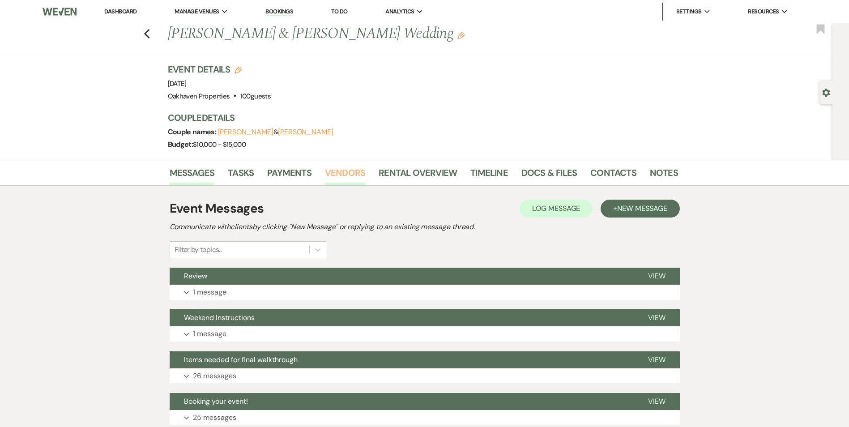
click at [346, 167] on link "Vendors" at bounding box center [345, 176] width 40 height 20
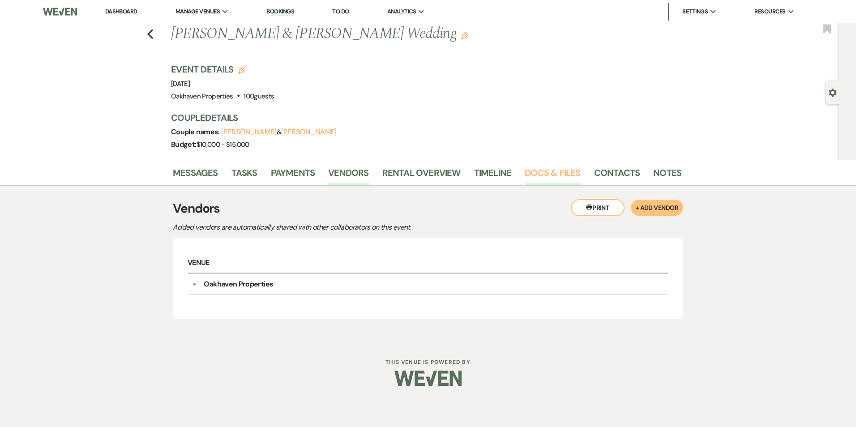
click at [571, 173] on link "Docs & Files" at bounding box center [551, 176] width 55 height 20
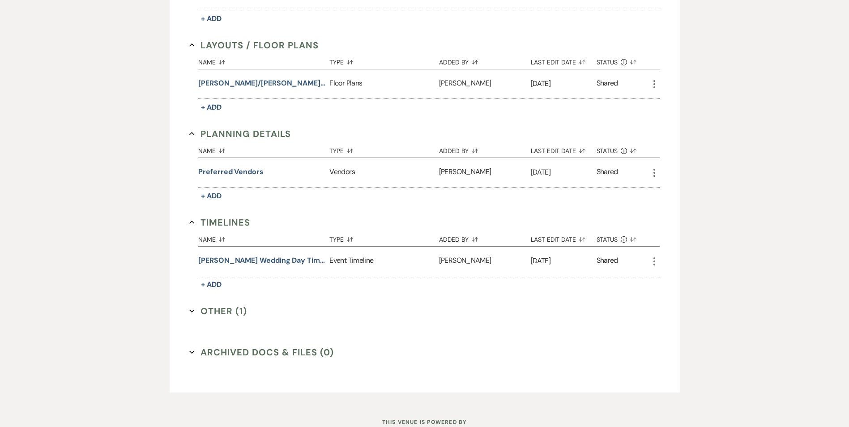
scroll to position [358, 0]
click at [239, 315] on button "Other (1) Expand" at bounding box center [218, 310] width 58 height 13
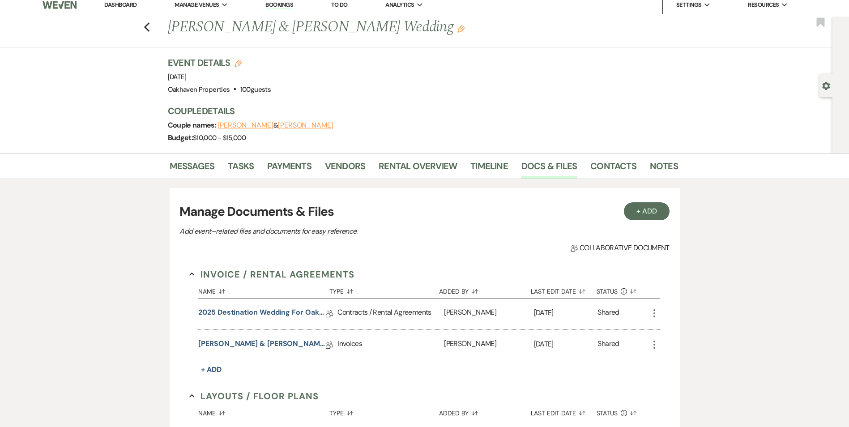
scroll to position [0, 0]
